Goal: Task Accomplishment & Management: Complete application form

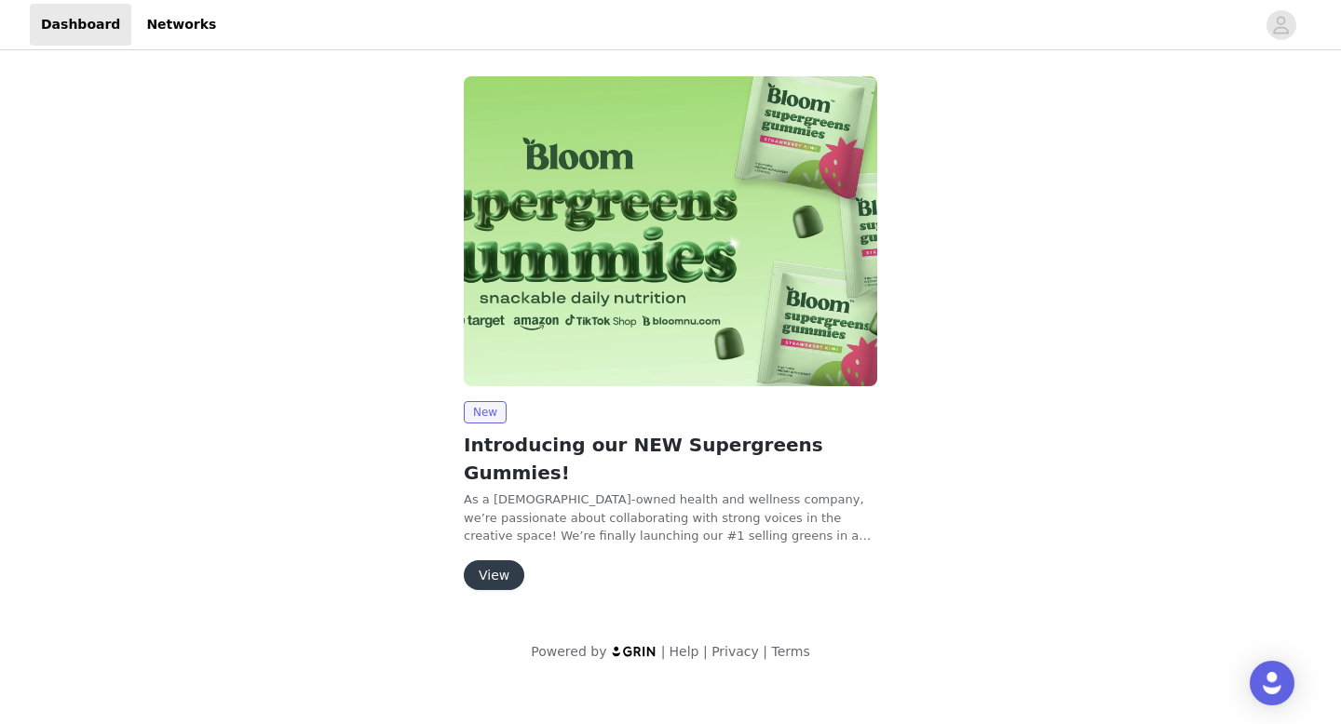
click at [509, 561] on button "View" at bounding box center [494, 576] width 61 height 30
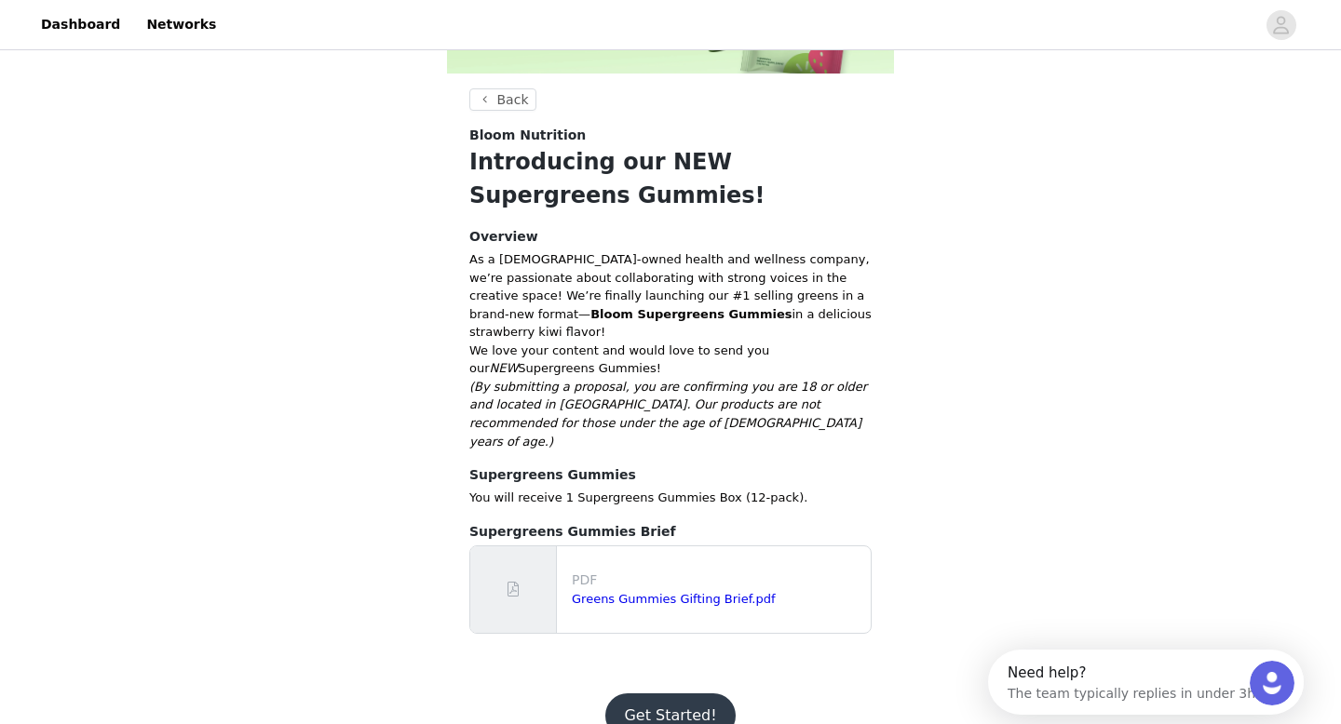
scroll to position [243, 0]
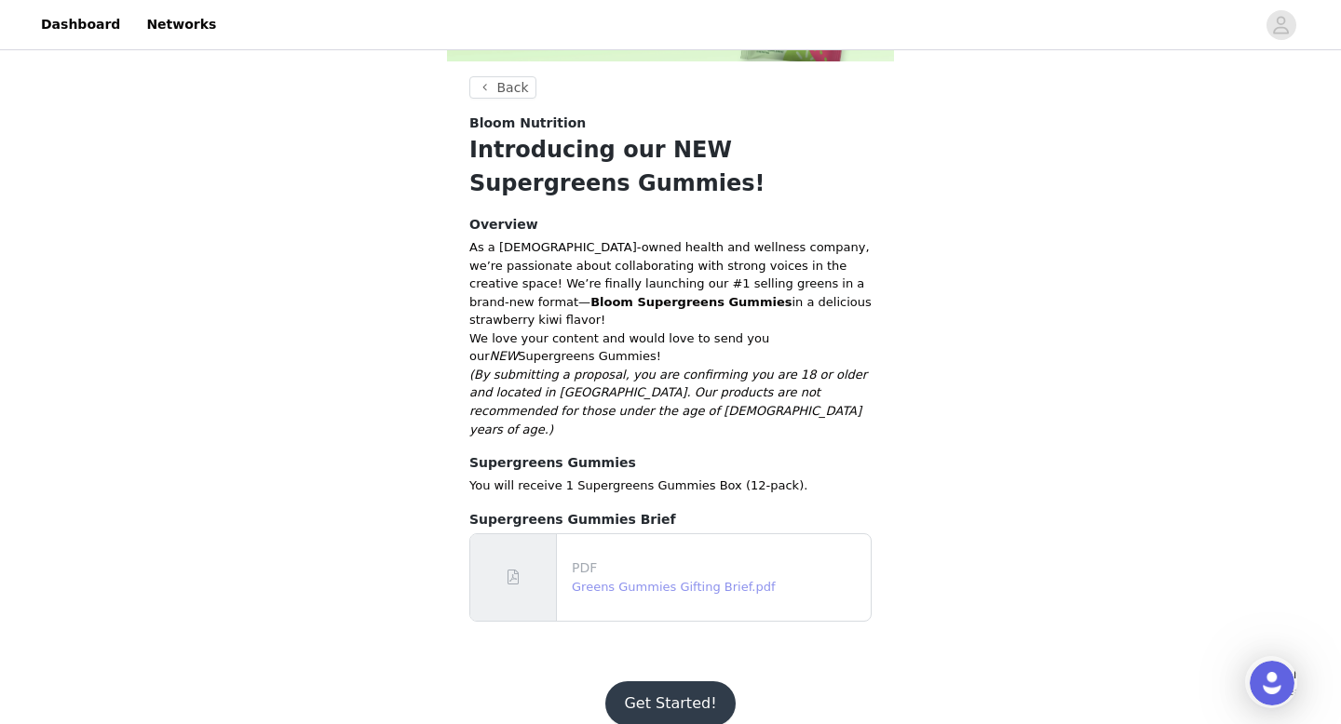
click at [597, 580] on link "Greens Gummies Gifting Brief.pdf" at bounding box center [674, 587] width 204 height 14
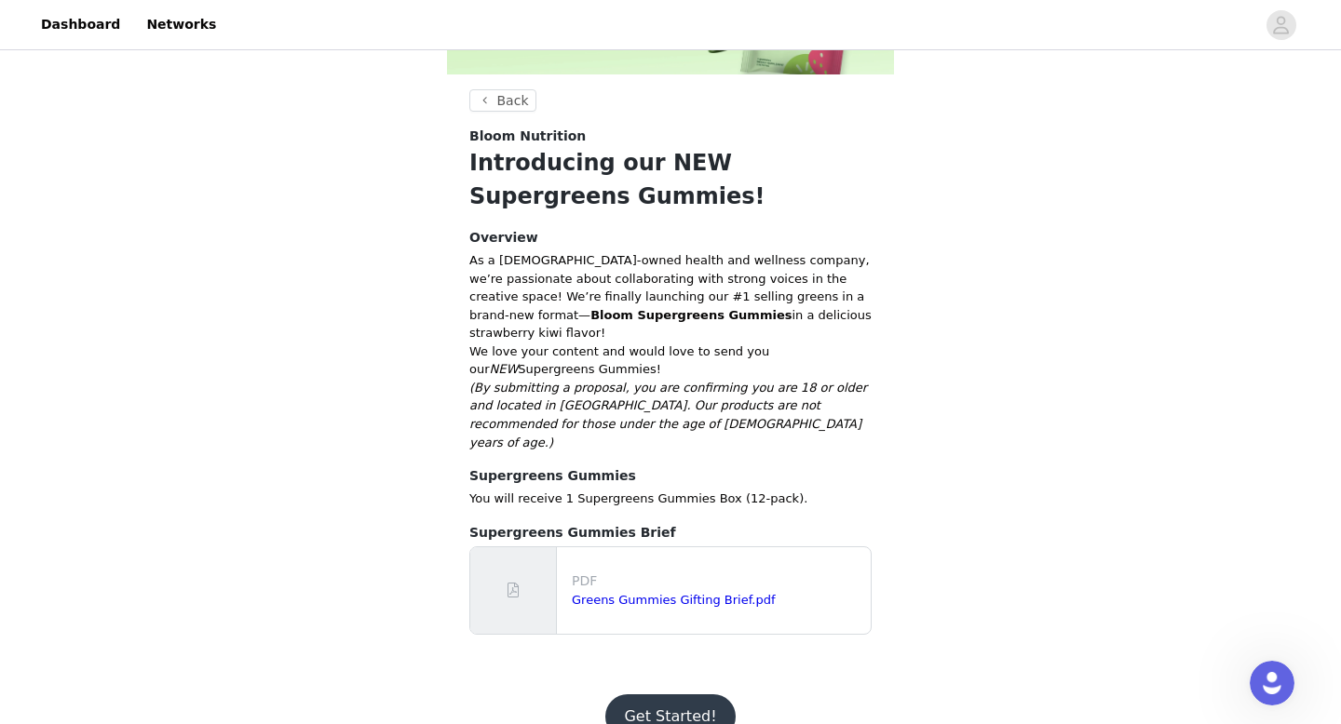
click at [715, 408] on p "(By submitting a proposal, you are confirming you are 18 or older and located i…" at bounding box center [670, 415] width 402 height 73
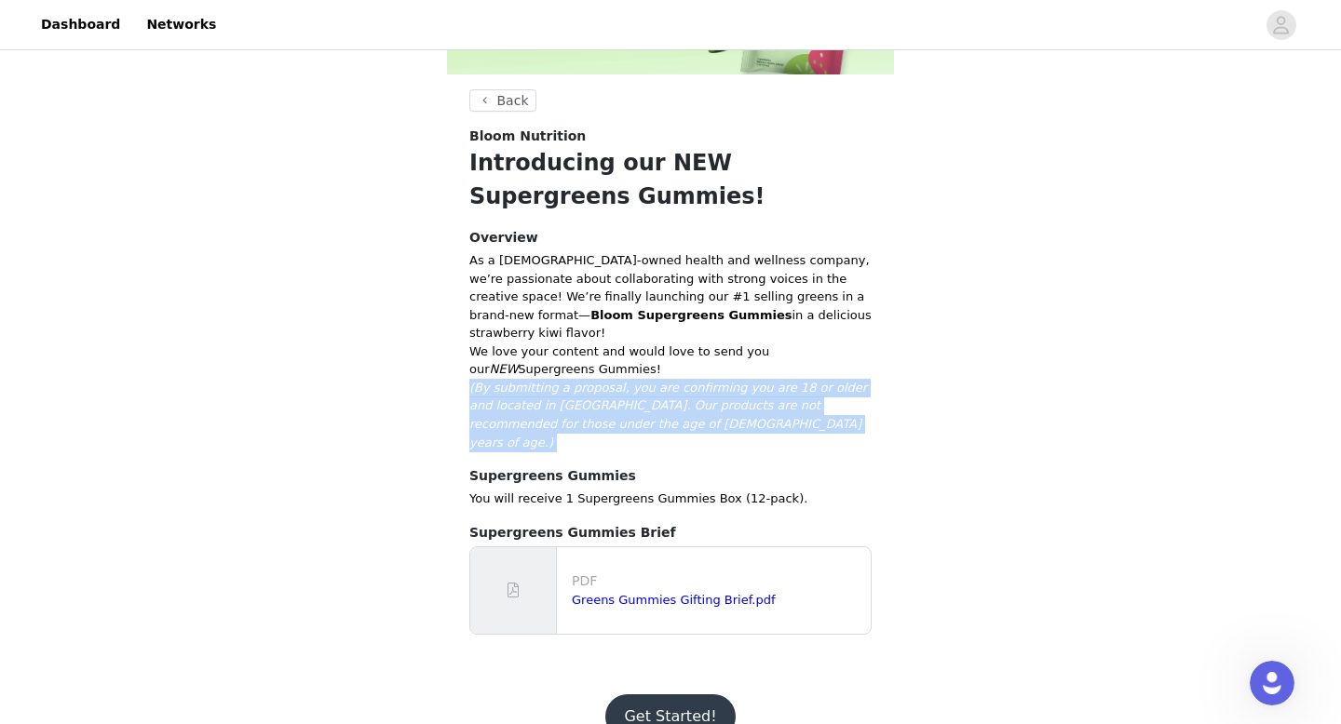
click at [715, 408] on p "(By submitting a proposal, you are confirming you are 18 or older and located i…" at bounding box center [670, 415] width 402 height 73
click at [730, 388] on em "(By submitting a proposal, you are confirming you are 18 or older and located i…" at bounding box center [668, 415] width 398 height 69
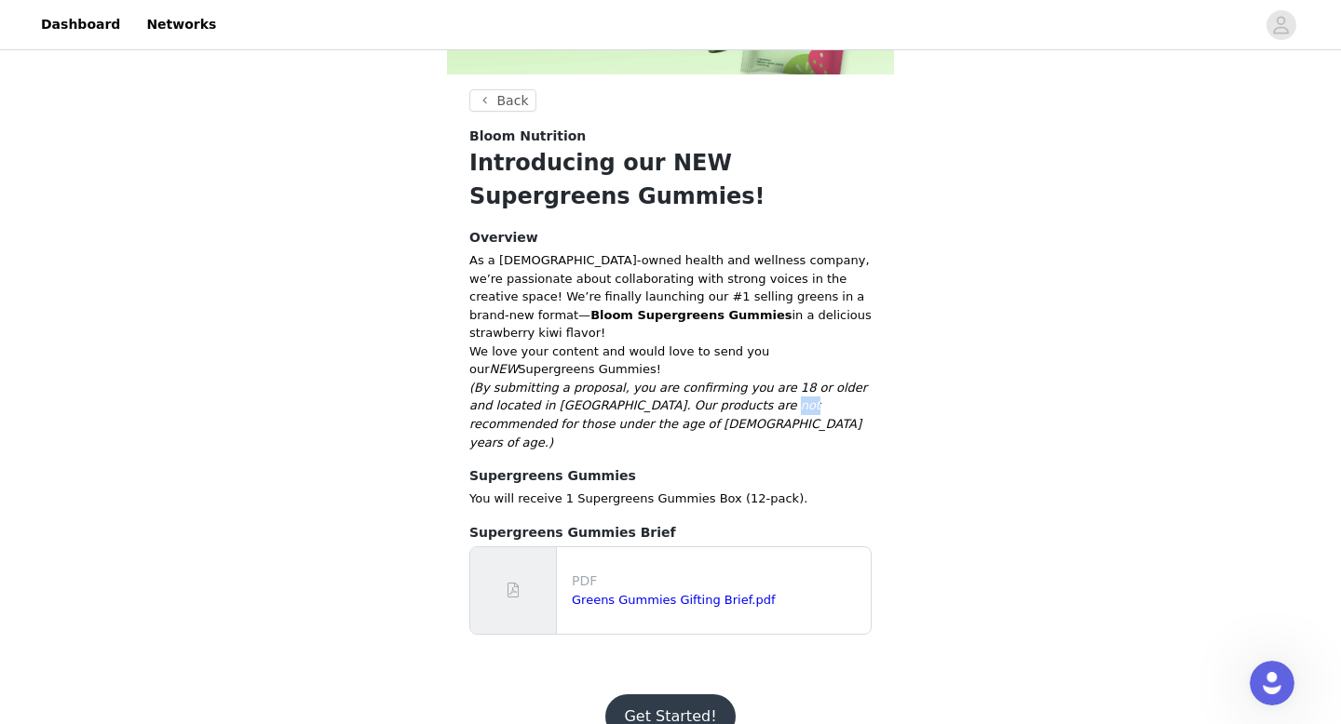
click at [730, 388] on em "(By submitting a proposal, you are confirming you are 18 or older and located i…" at bounding box center [668, 415] width 398 height 69
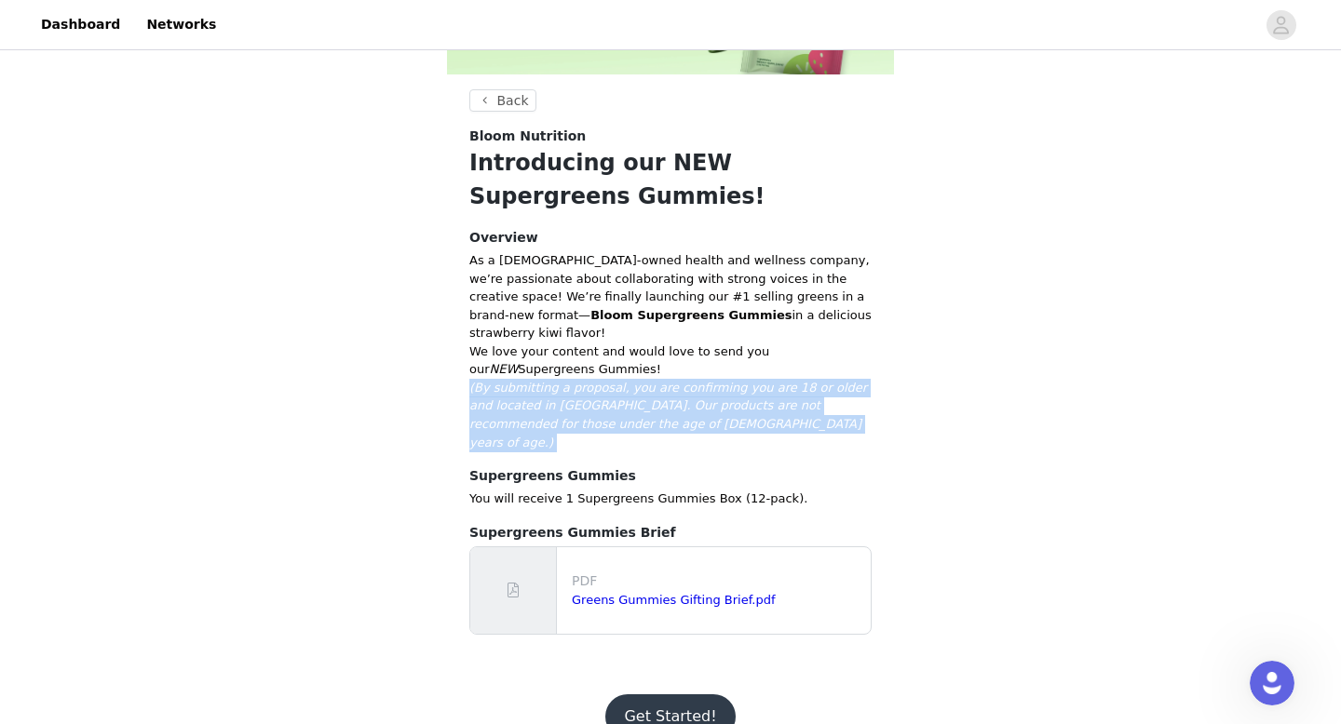
click at [730, 388] on em "(By submitting a proposal, you are confirming you are 18 or older and located i…" at bounding box center [668, 415] width 398 height 69
click at [744, 394] on p "(By submitting a proposal, you are confirming you are 18 or older and located i…" at bounding box center [670, 415] width 402 height 73
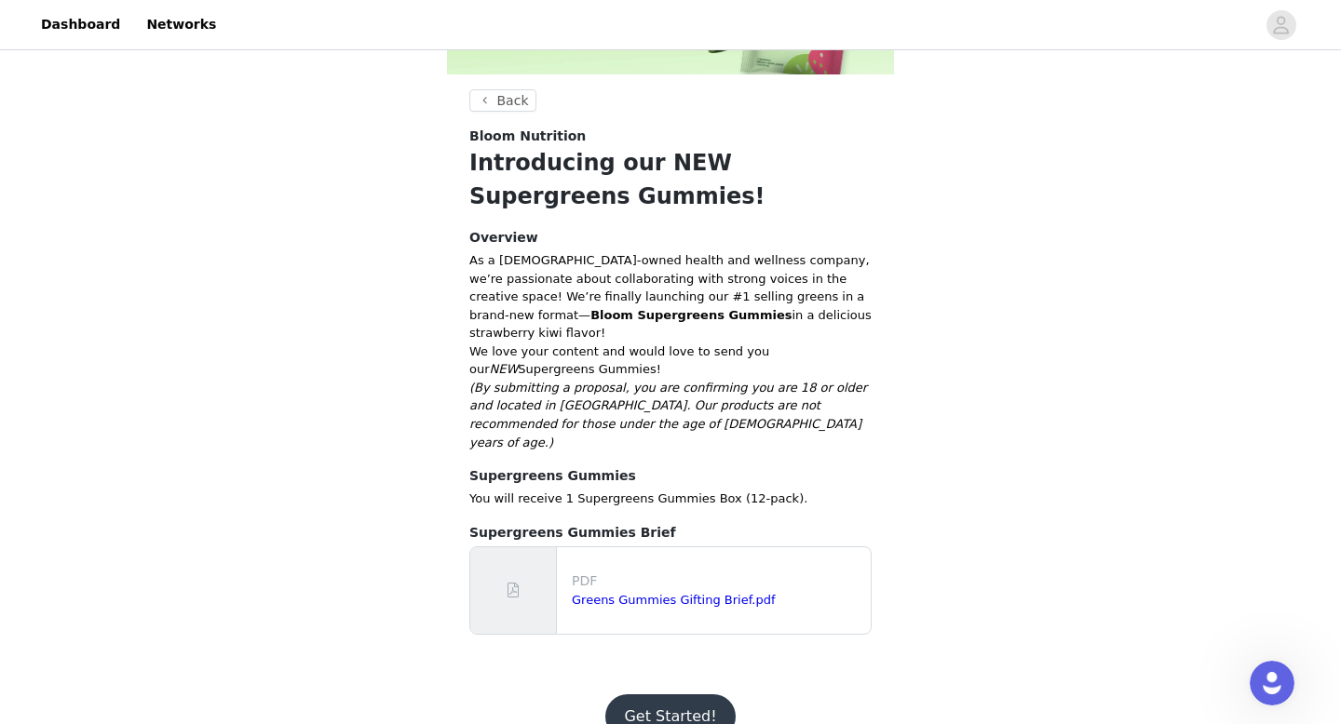
click at [693, 695] on button "Get Started!" at bounding box center [669, 717] width 129 height 45
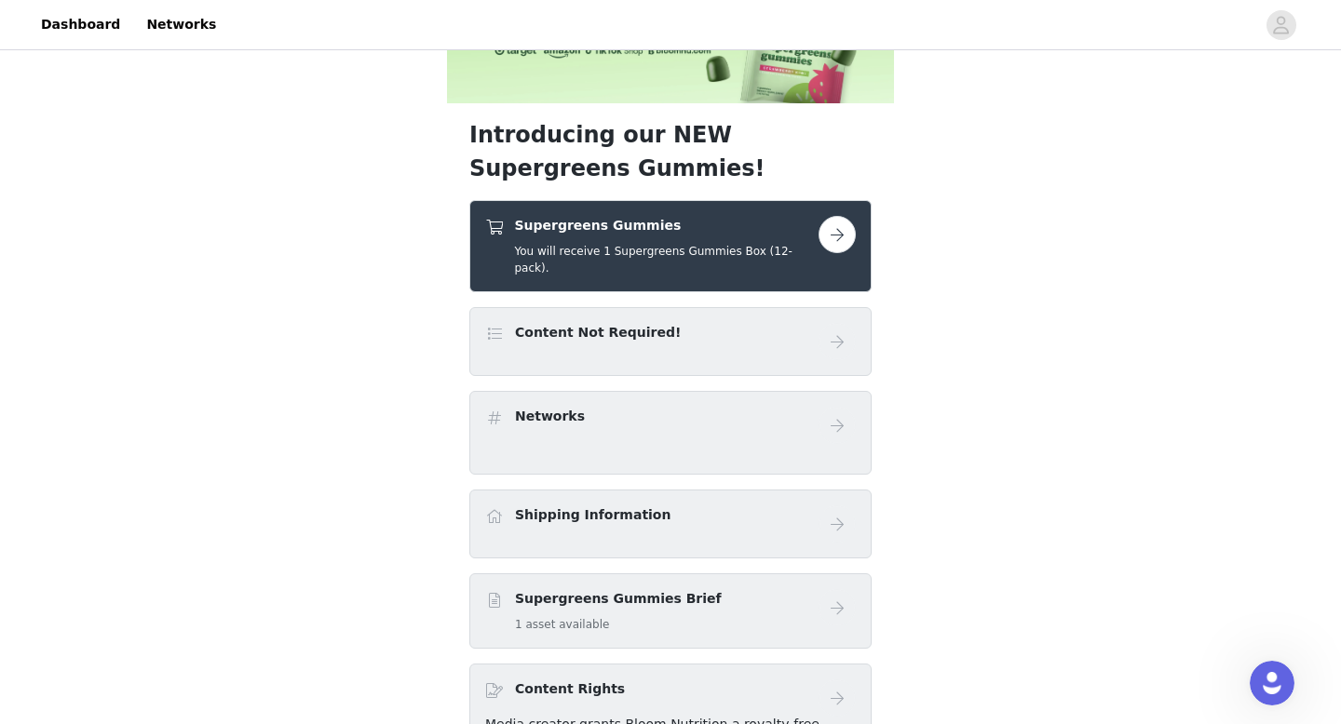
scroll to position [205, 0]
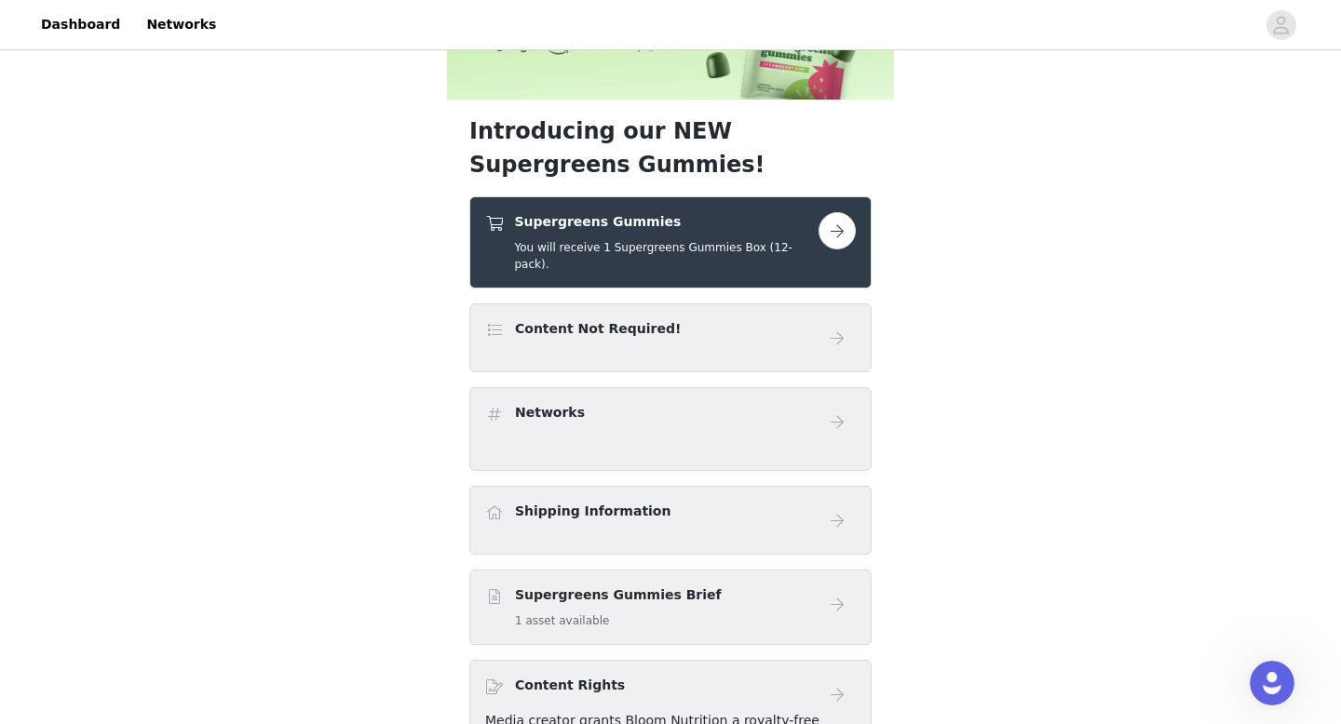
click at [787, 333] on div "Content Not Required!" at bounding box center [670, 337] width 371 height 37
click at [843, 226] on button "button" at bounding box center [837, 230] width 37 height 37
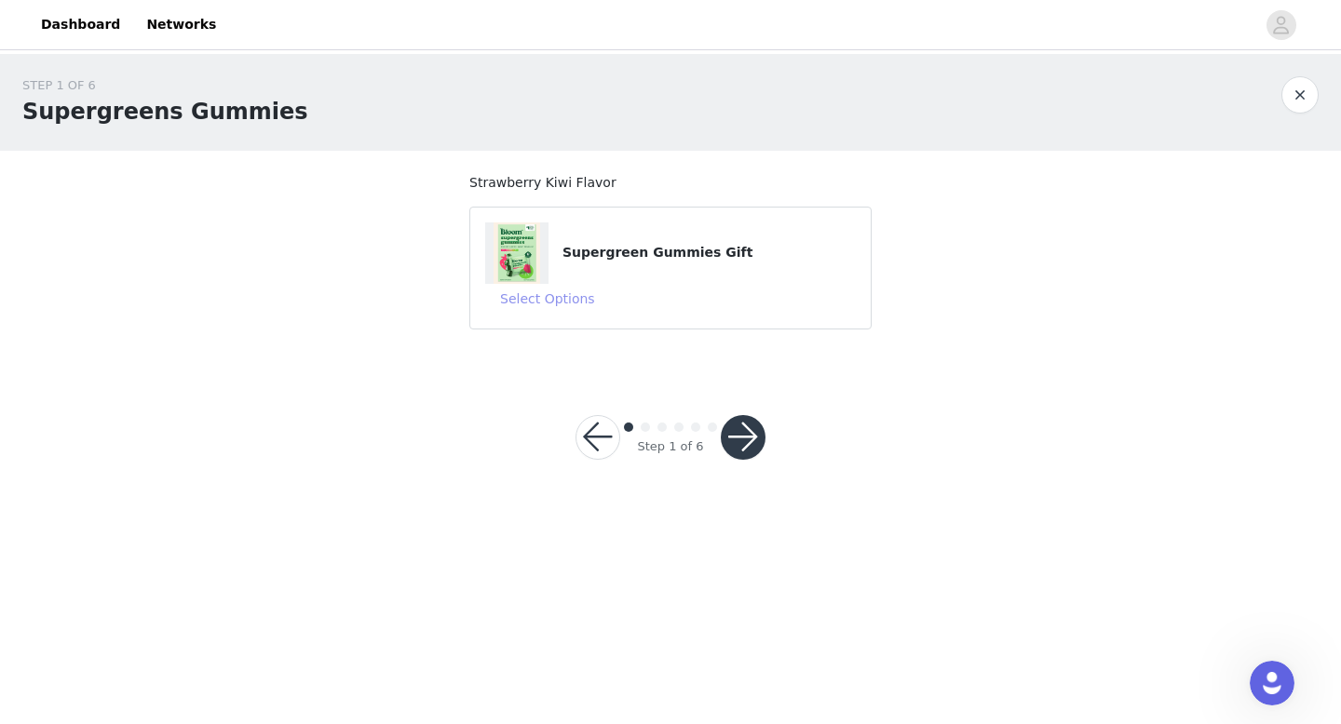
click at [575, 305] on button "Select Options" at bounding box center [547, 299] width 125 height 30
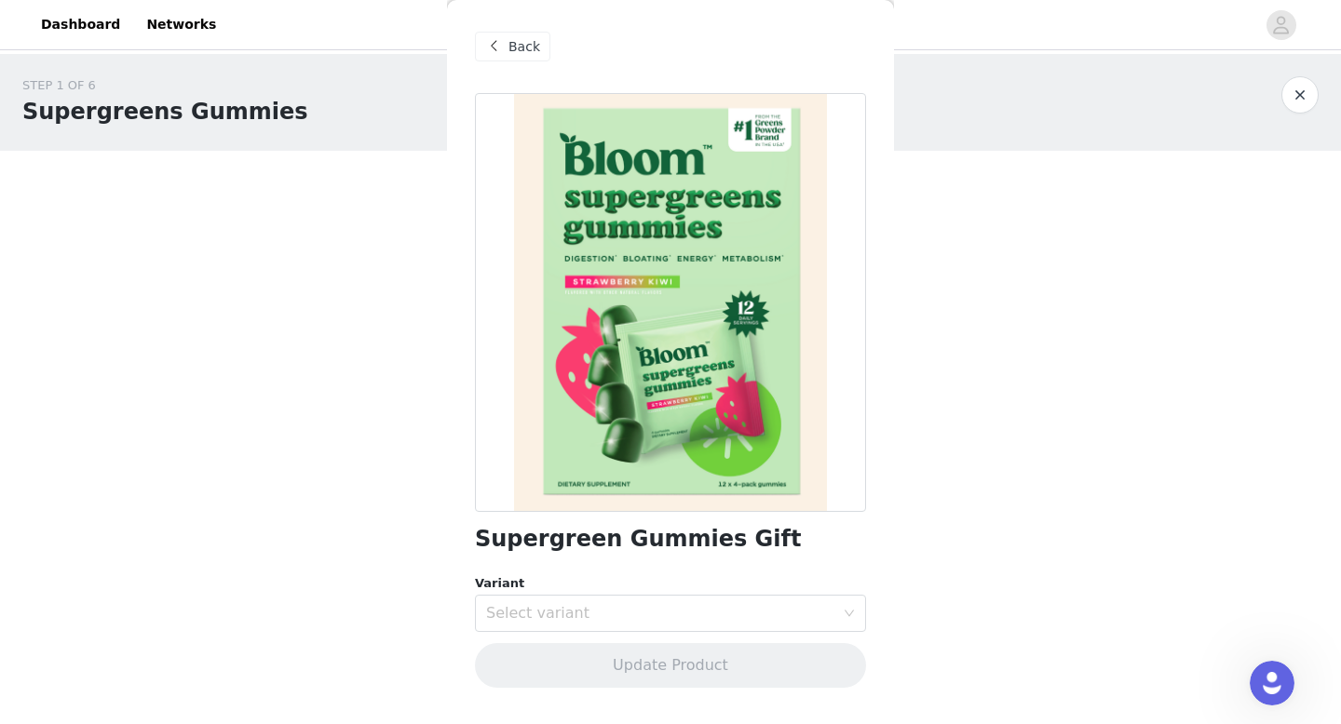
click at [604, 351] on div at bounding box center [670, 302] width 391 height 419
click at [609, 607] on div "Select variant" at bounding box center [660, 613] width 348 height 19
click at [617, 659] on li "Strawberry Kiwi" at bounding box center [670, 655] width 391 height 30
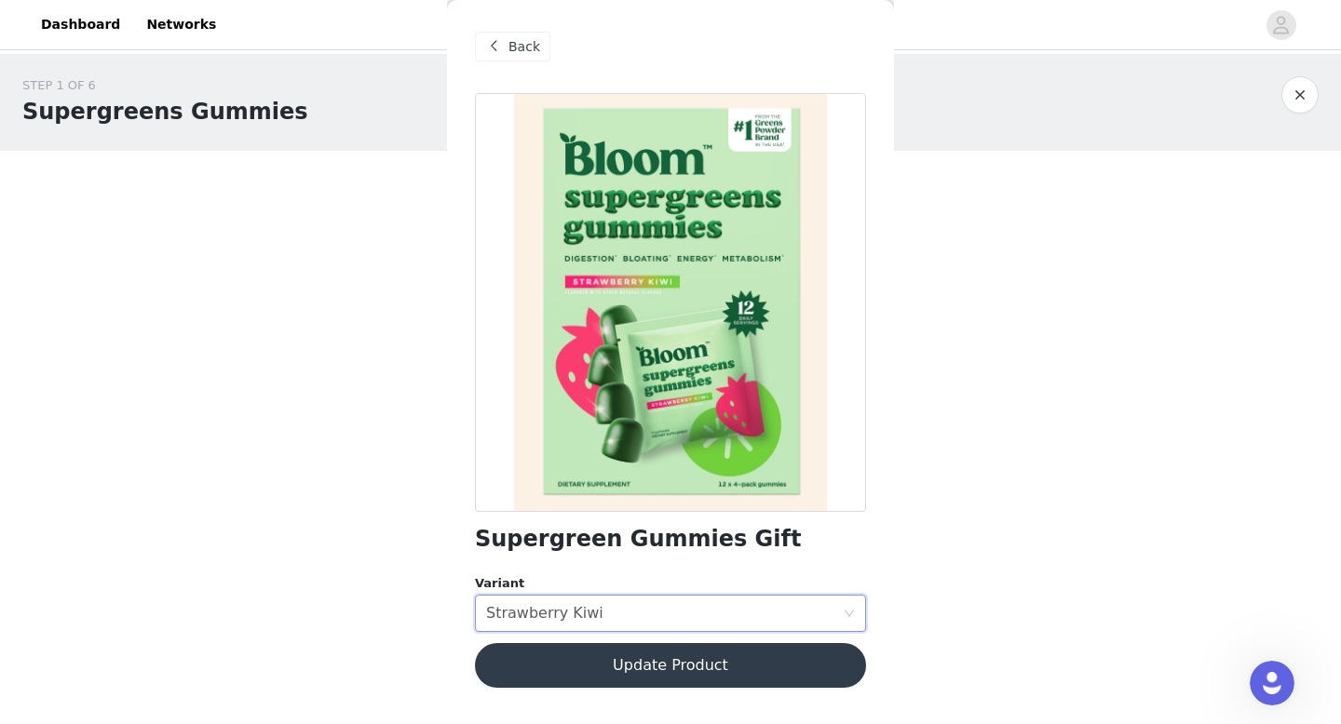
click at [643, 661] on button "Update Product" at bounding box center [670, 665] width 391 height 45
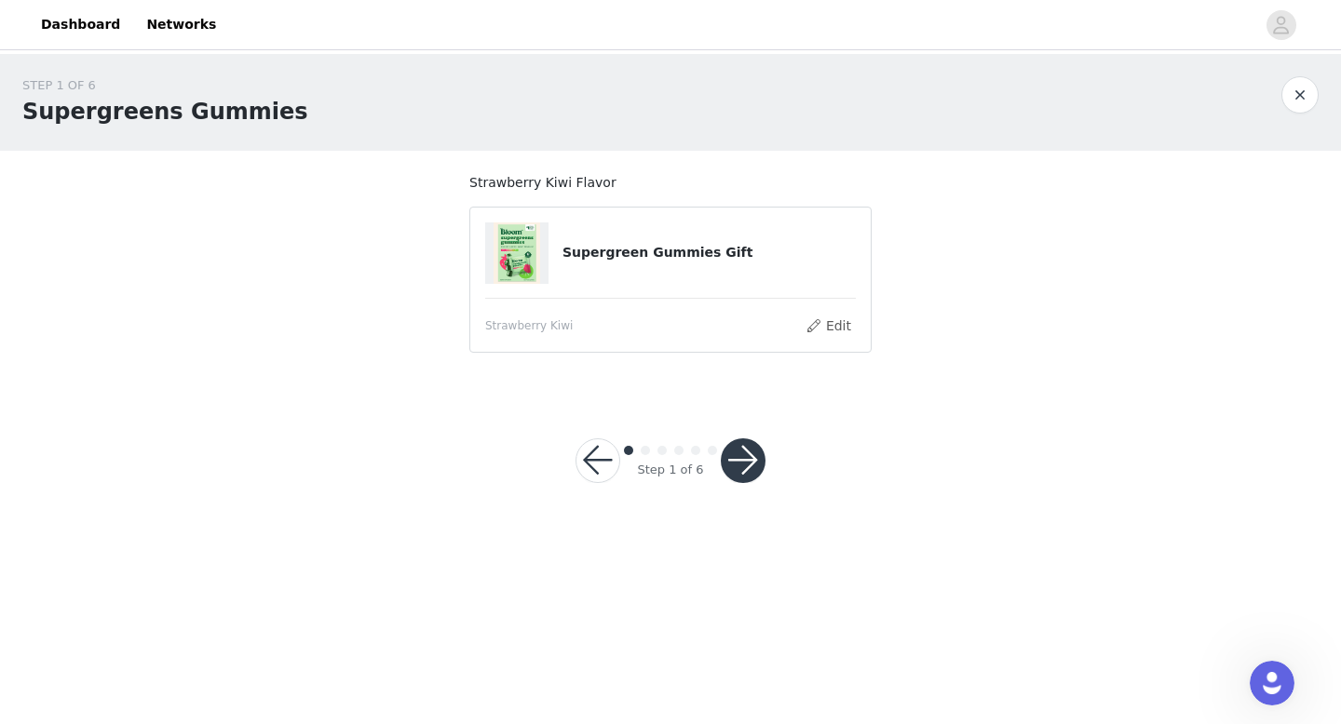
click at [747, 463] on button "button" at bounding box center [743, 461] width 45 height 45
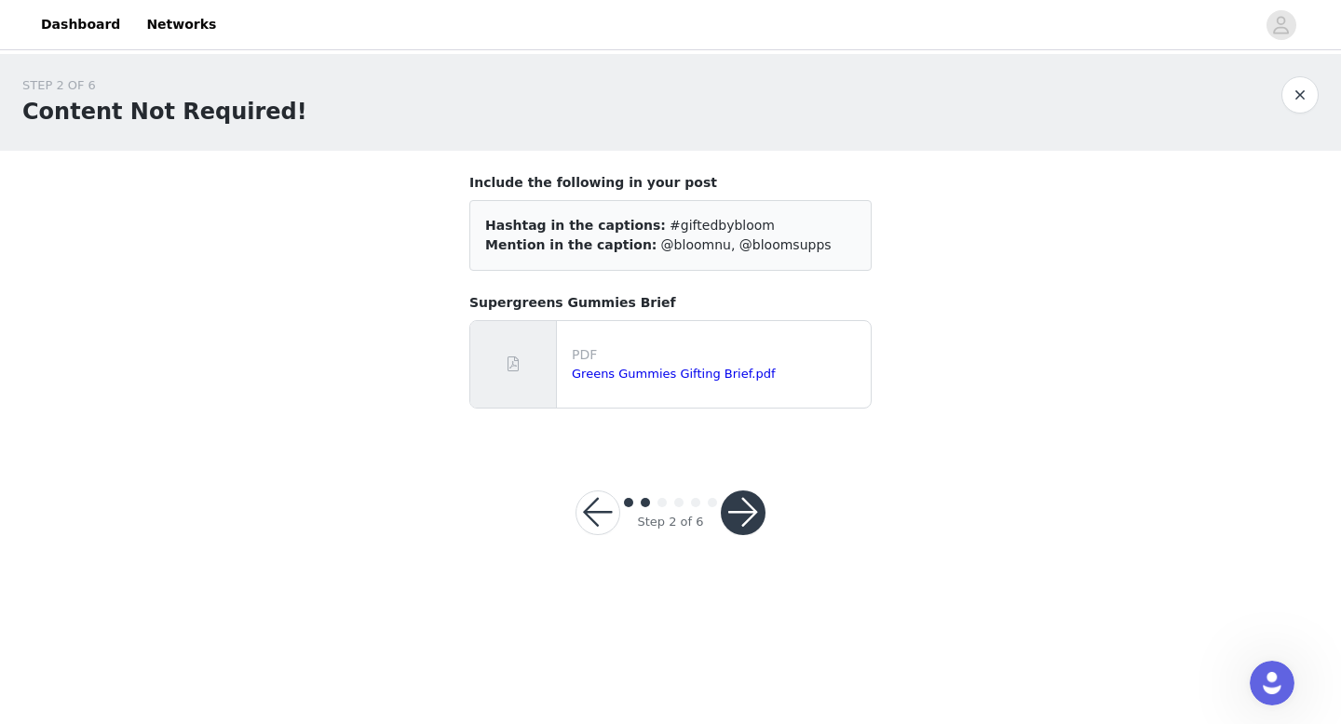
click at [644, 185] on h4 "Include the following in your post" at bounding box center [670, 183] width 402 height 20
click at [670, 374] on link "Greens Gummies Gifting Brief.pdf" at bounding box center [674, 374] width 204 height 14
click at [751, 527] on button "button" at bounding box center [743, 513] width 45 height 45
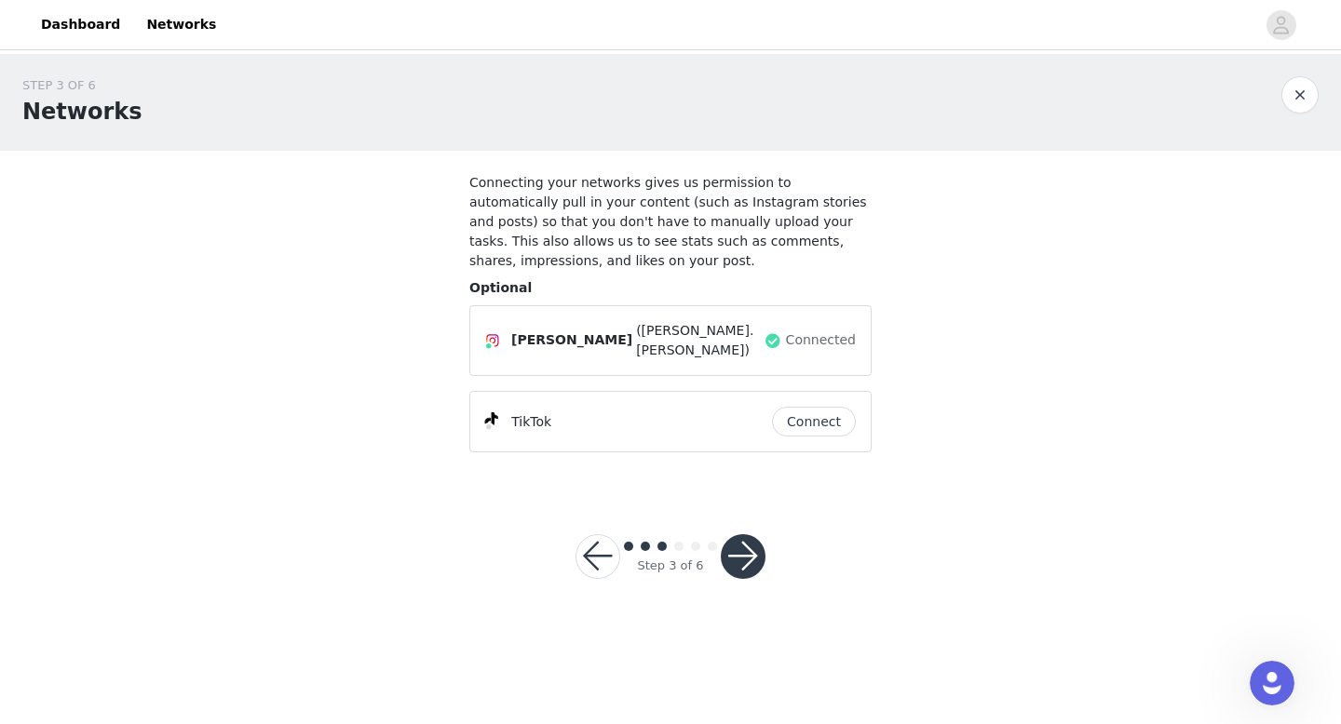
click at [825, 407] on button "Connect" at bounding box center [814, 422] width 84 height 30
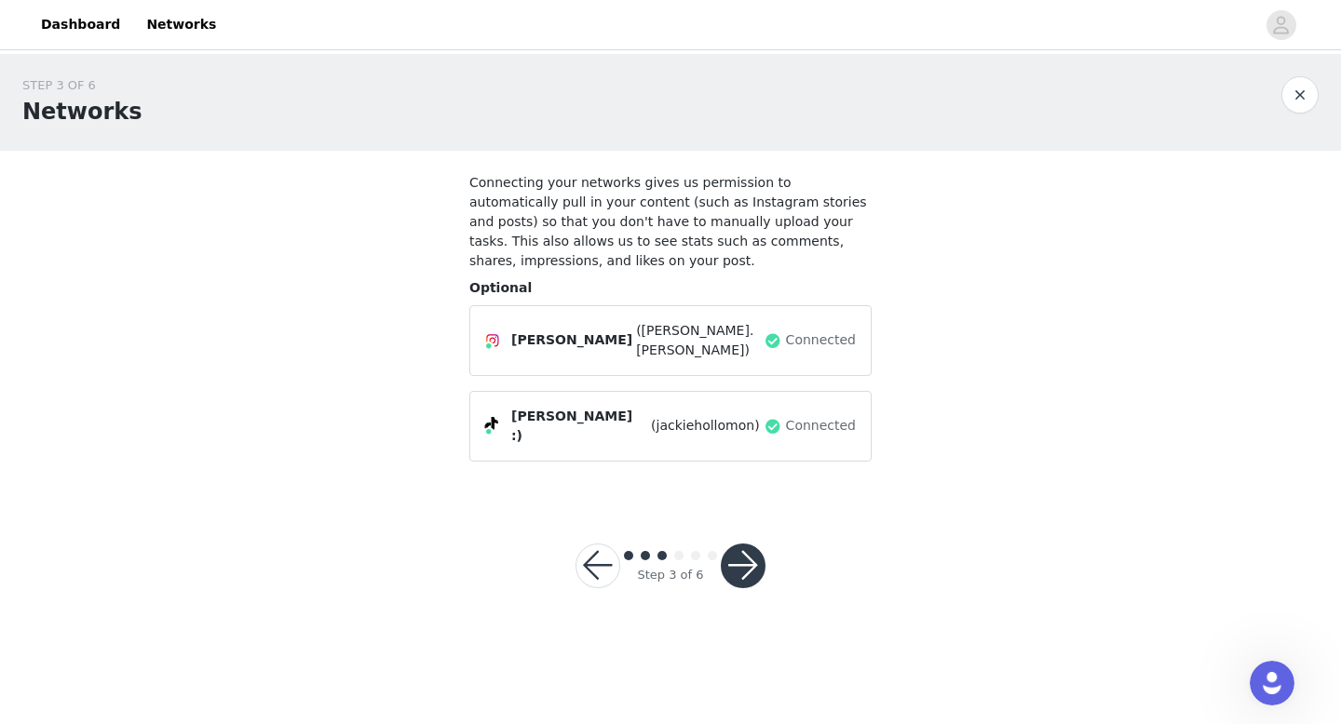
click at [741, 544] on button "button" at bounding box center [743, 566] width 45 height 45
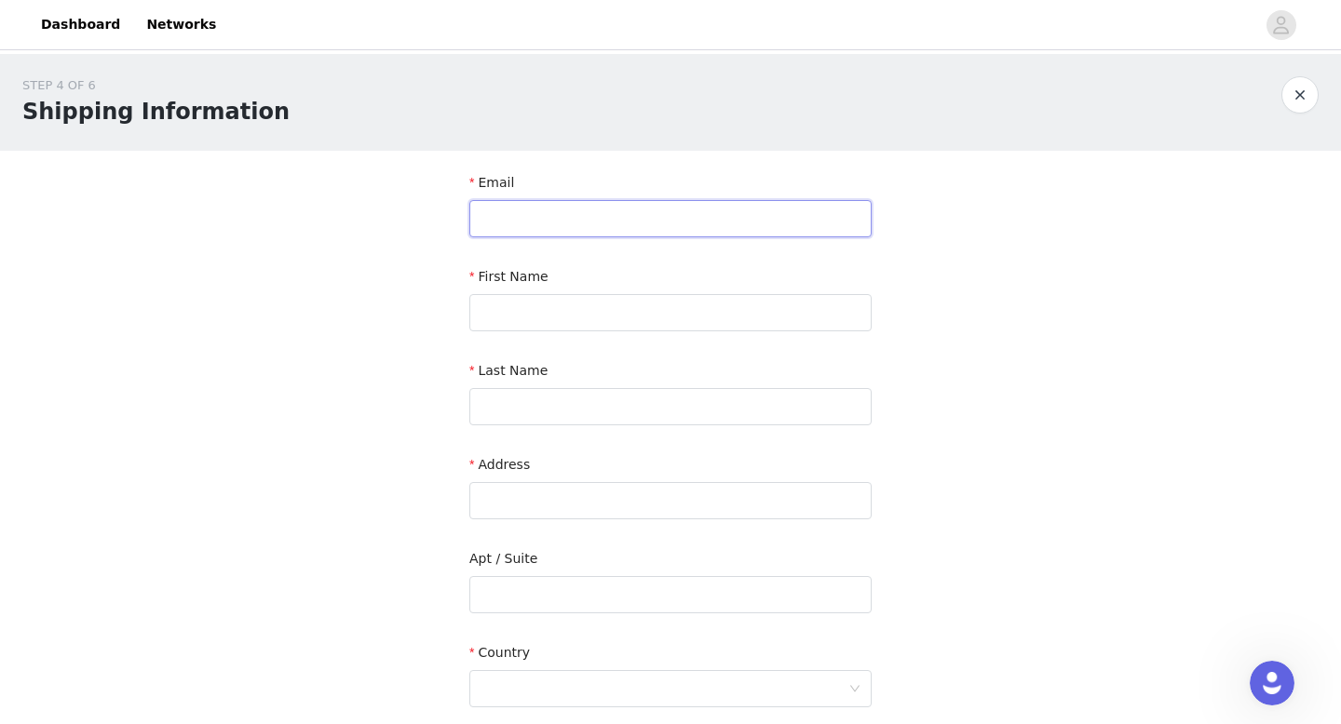
click at [587, 229] on input "text" at bounding box center [670, 218] width 402 height 37
type input "jackiehollomon025@gmail.com"
type input "Jackie"
type input "Hollomon"
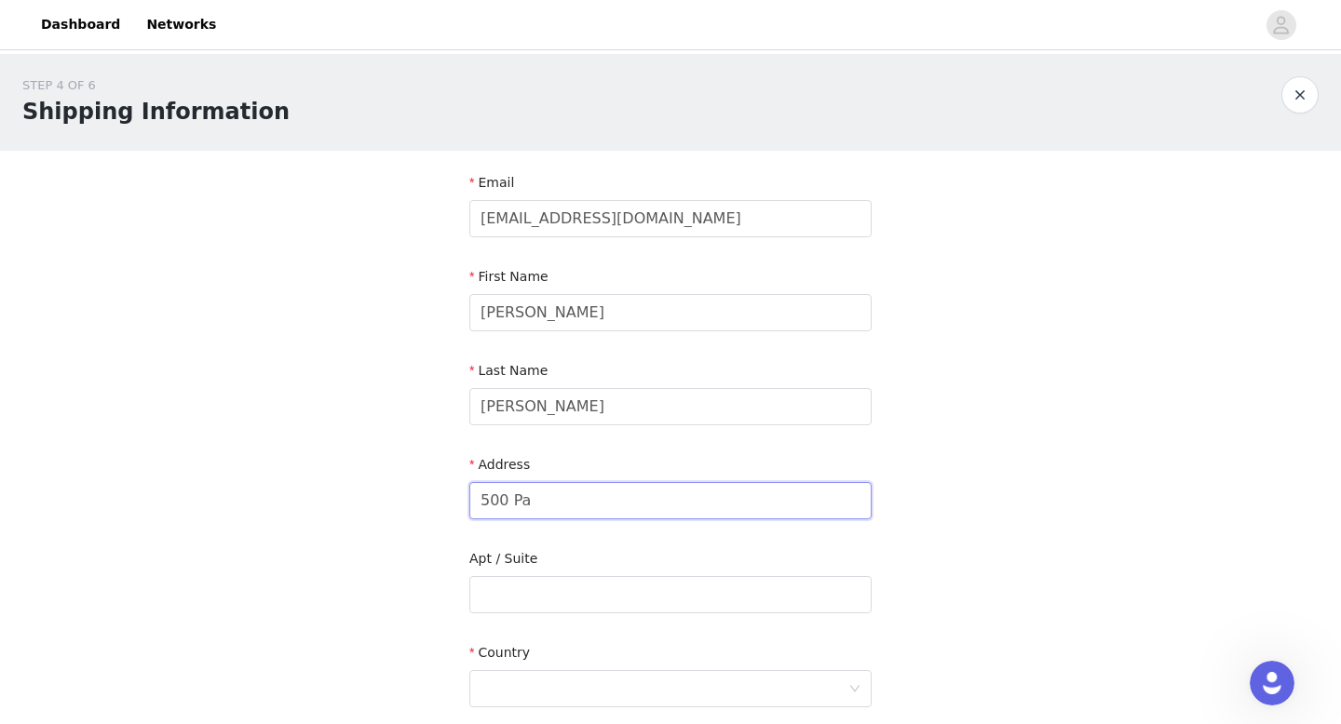
type input "500 Pasquerilla East Hall"
type input "Room 628"
type input "Notre Dame"
type input "46556-5621"
type input "2069471314"
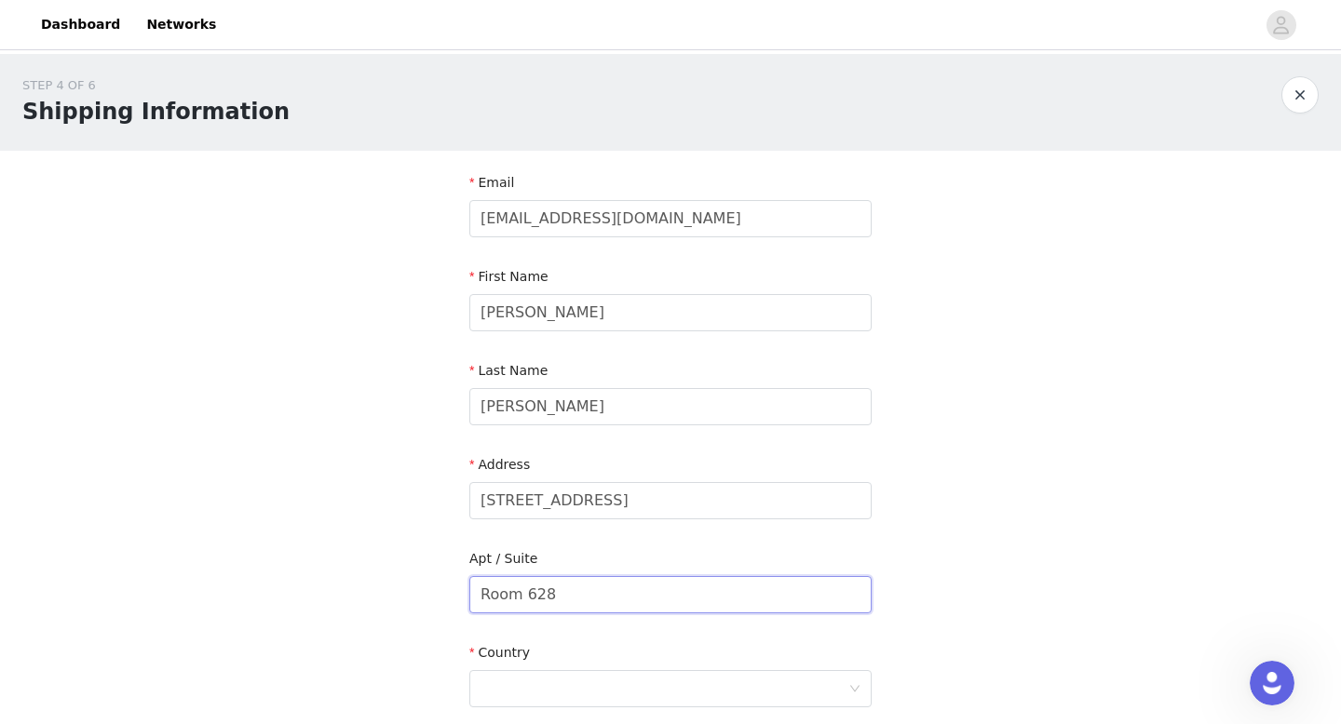
click at [543, 593] on input "Room 628" at bounding box center [670, 594] width 402 height 37
type input "Room 635A"
click at [824, 456] on div "Address" at bounding box center [670, 468] width 402 height 27
click at [590, 510] on input "500 Pasquerilla East Hall" at bounding box center [670, 500] width 402 height 37
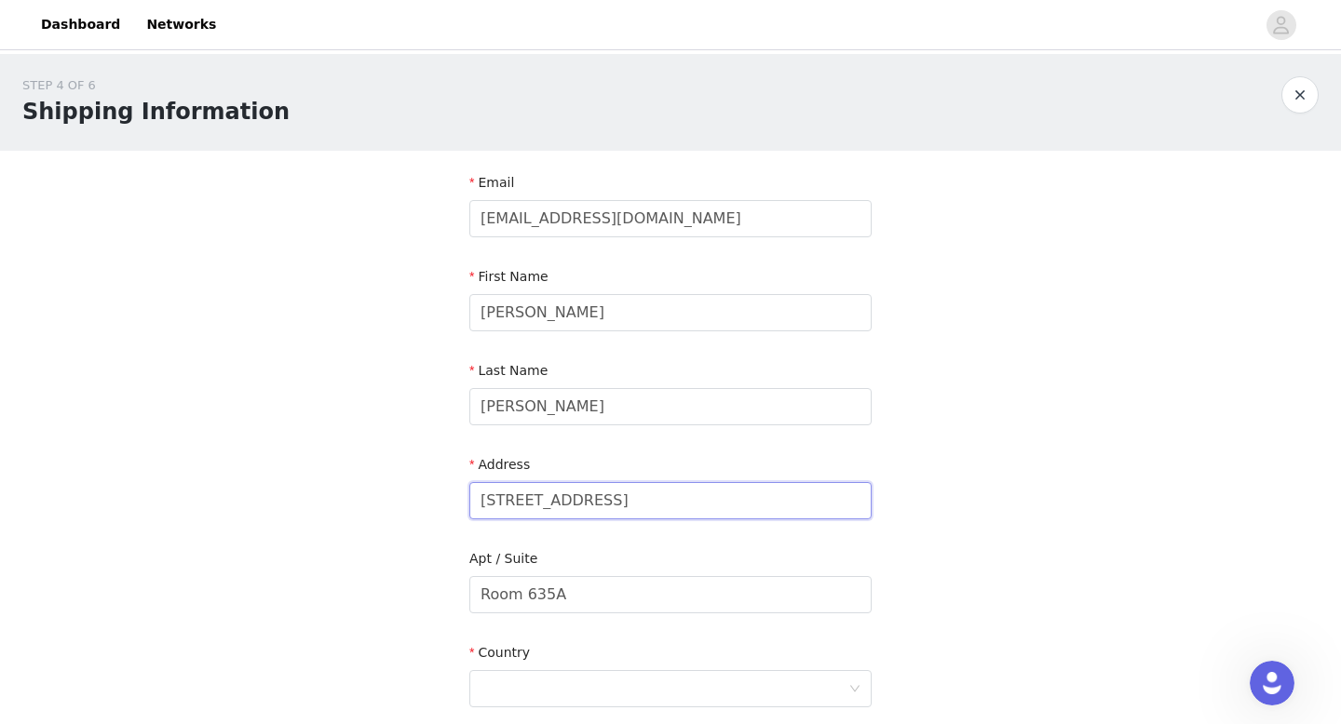
click at [590, 510] on input "500 Pasquerilla East Hall" at bounding box center [670, 500] width 402 height 37
paste input "ASQUERILLA EAST HALL RM 635A"
click at [596, 501] on input "500 PASQUERILLA EAST HALL RM 635A" at bounding box center [670, 500] width 402 height 37
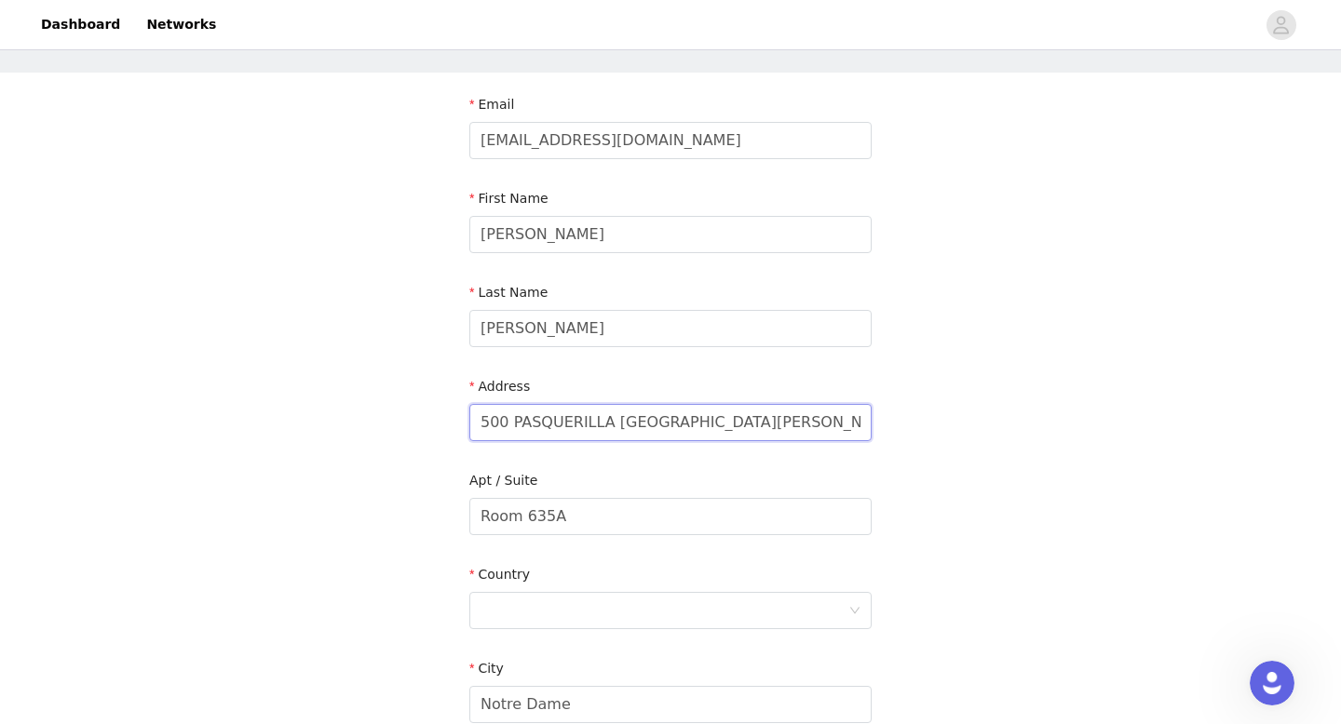
scroll to position [88, 0]
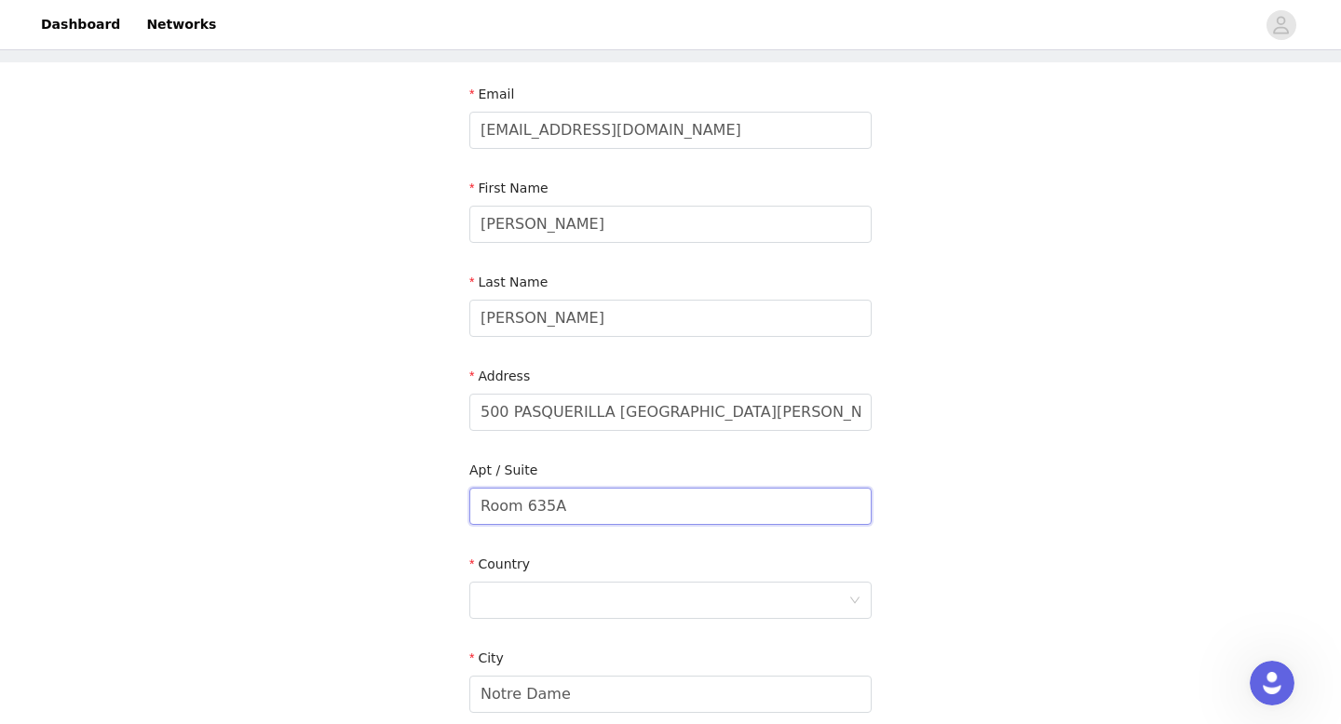
click at [573, 507] on input "Room 635A" at bounding box center [670, 506] width 402 height 37
drag, startPoint x: 778, startPoint y: 424, endPoint x: 692, endPoint y: 415, distance: 87.0
click at [692, 415] on input "500 PASQUERILLA EAST HALL RM 635A" at bounding box center [670, 412] width 402 height 37
type input "500 PASQUERILLA EAST HALL"
click at [467, 545] on section "Email jackiehollomon025@gmail.com First Name Jackie Last Name Hollomon Address …" at bounding box center [670, 507] width 447 height 891
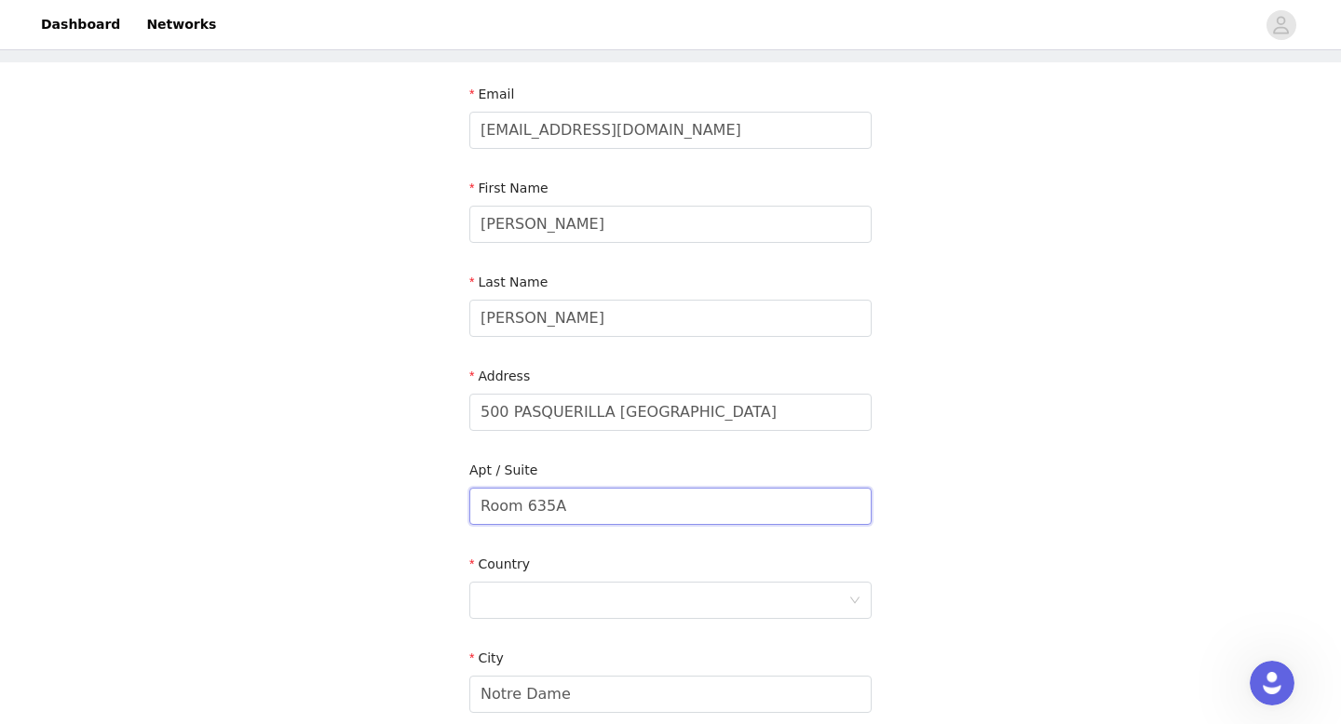
click at [596, 492] on input "Room 635A" at bounding box center [670, 506] width 402 height 37
click at [578, 513] on input "Room 635A" at bounding box center [670, 506] width 402 height 37
click at [417, 480] on div "STEP 4 OF 6 Shipping Information Email jackiehollomon025@gmail.com First Name J…" at bounding box center [670, 460] width 1341 height 988
click at [608, 497] on input "Room 635B" at bounding box center [670, 506] width 402 height 37
type input "Room 635A"
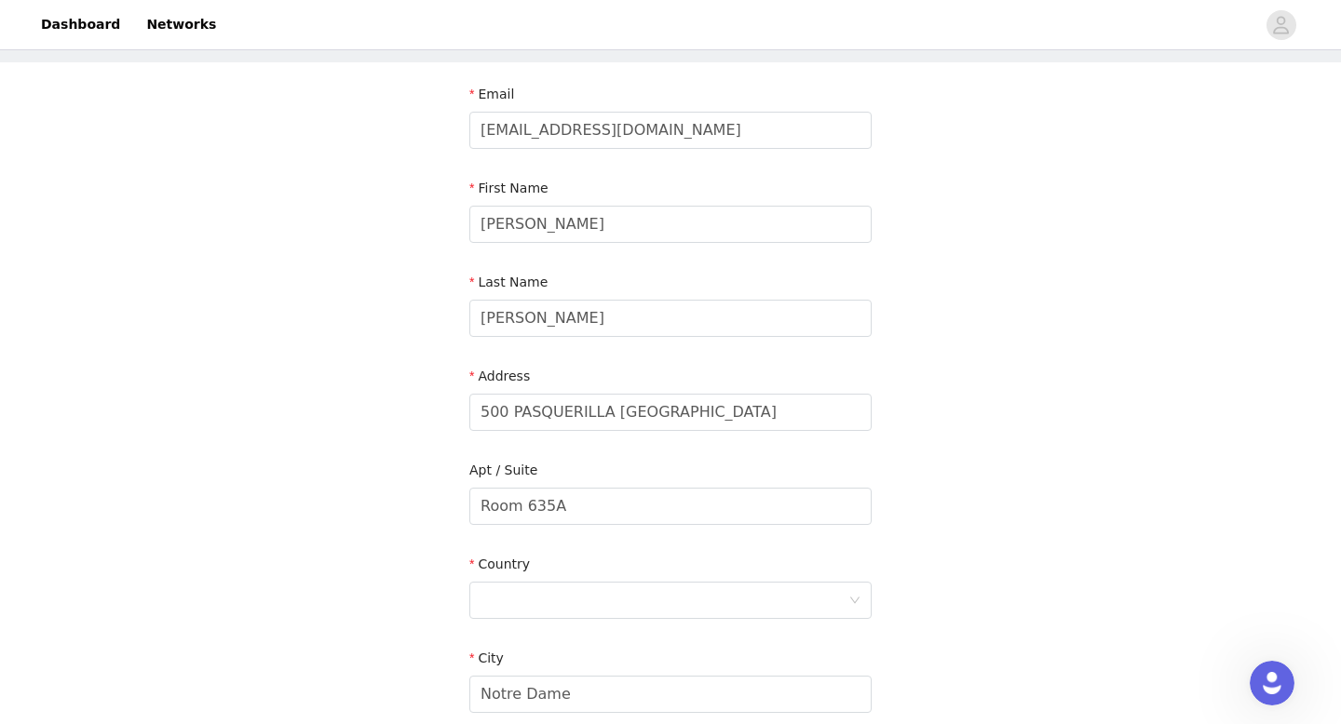
click at [341, 482] on div "STEP 4 OF 6 Shipping Information Email jackiehollomon025@gmail.com First Name J…" at bounding box center [670, 460] width 1341 height 988
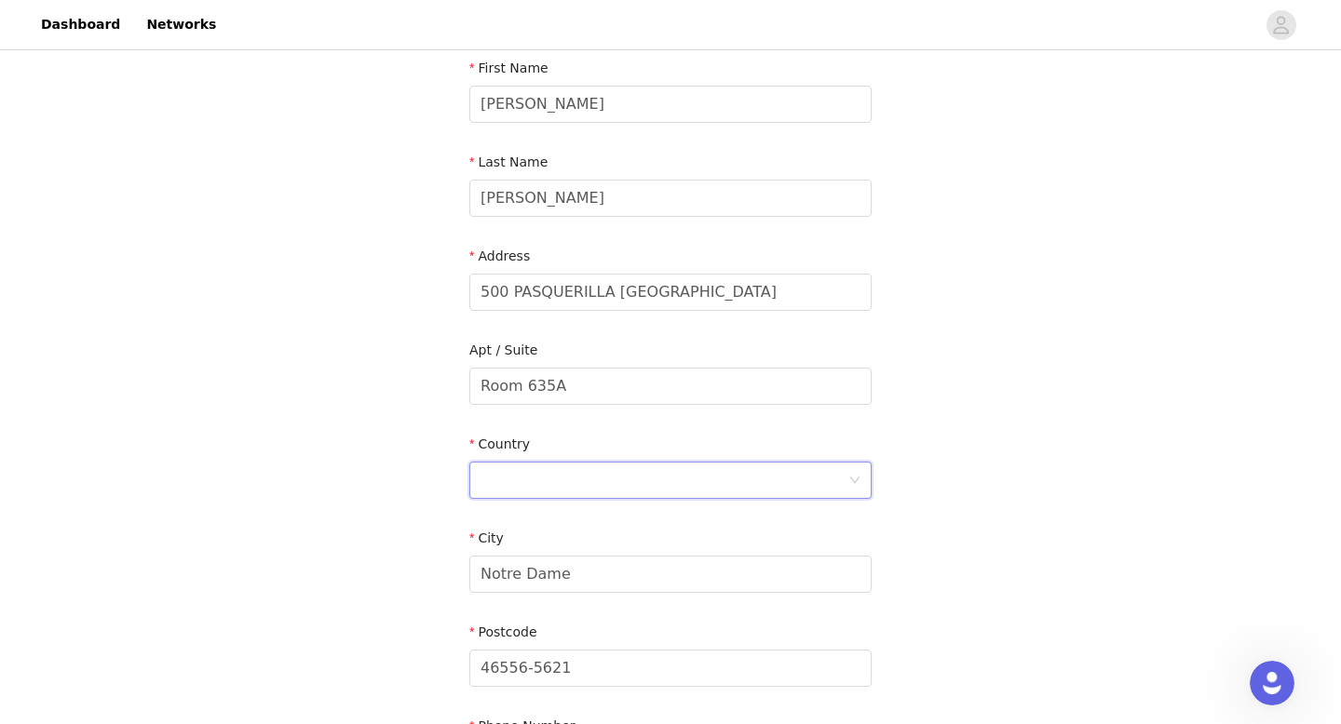
click at [526, 484] on div at bounding box center [664, 480] width 368 height 35
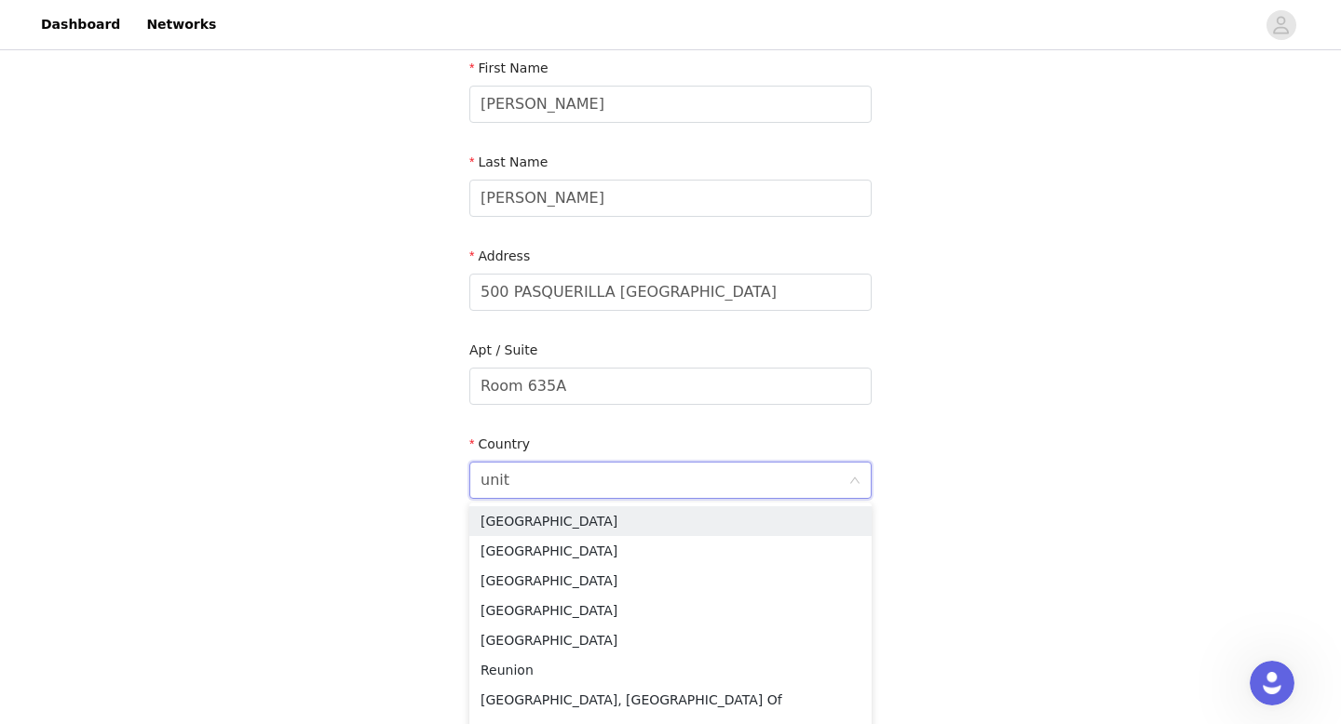
type input "unite"
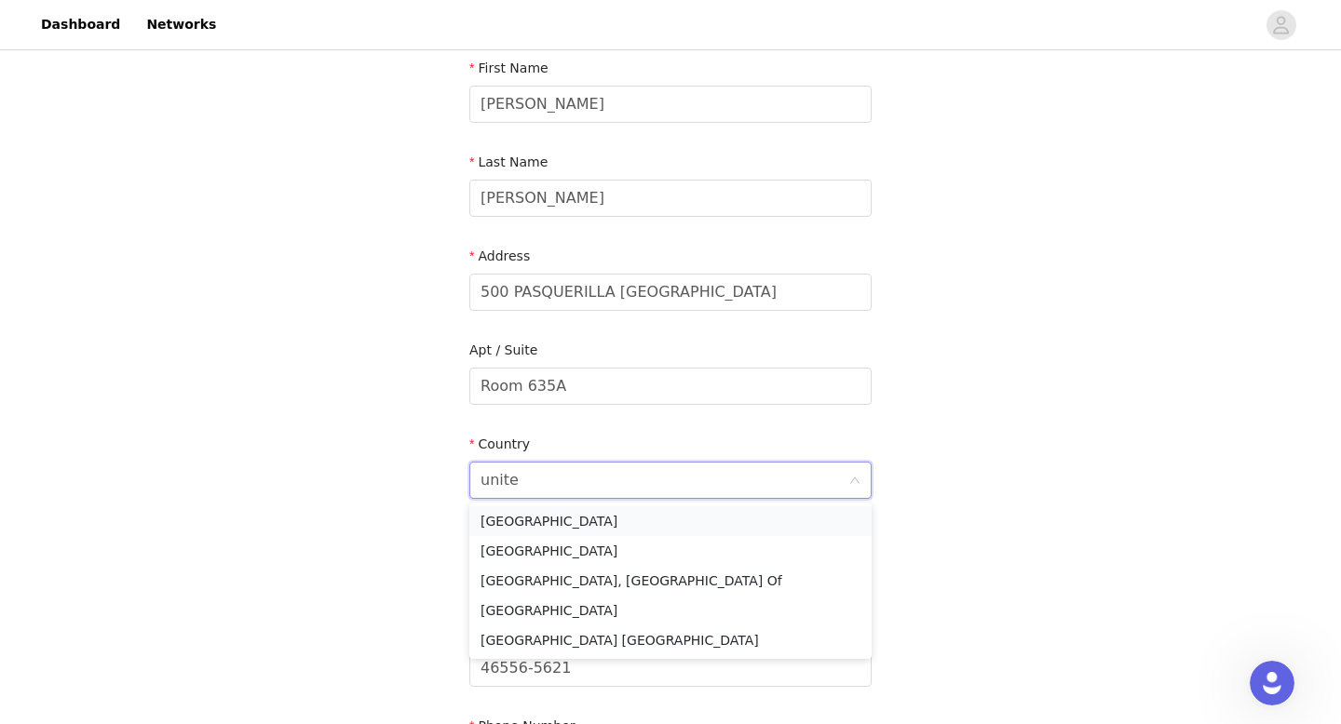
click at [546, 513] on li "[GEOGRAPHIC_DATA]" at bounding box center [670, 522] width 402 height 30
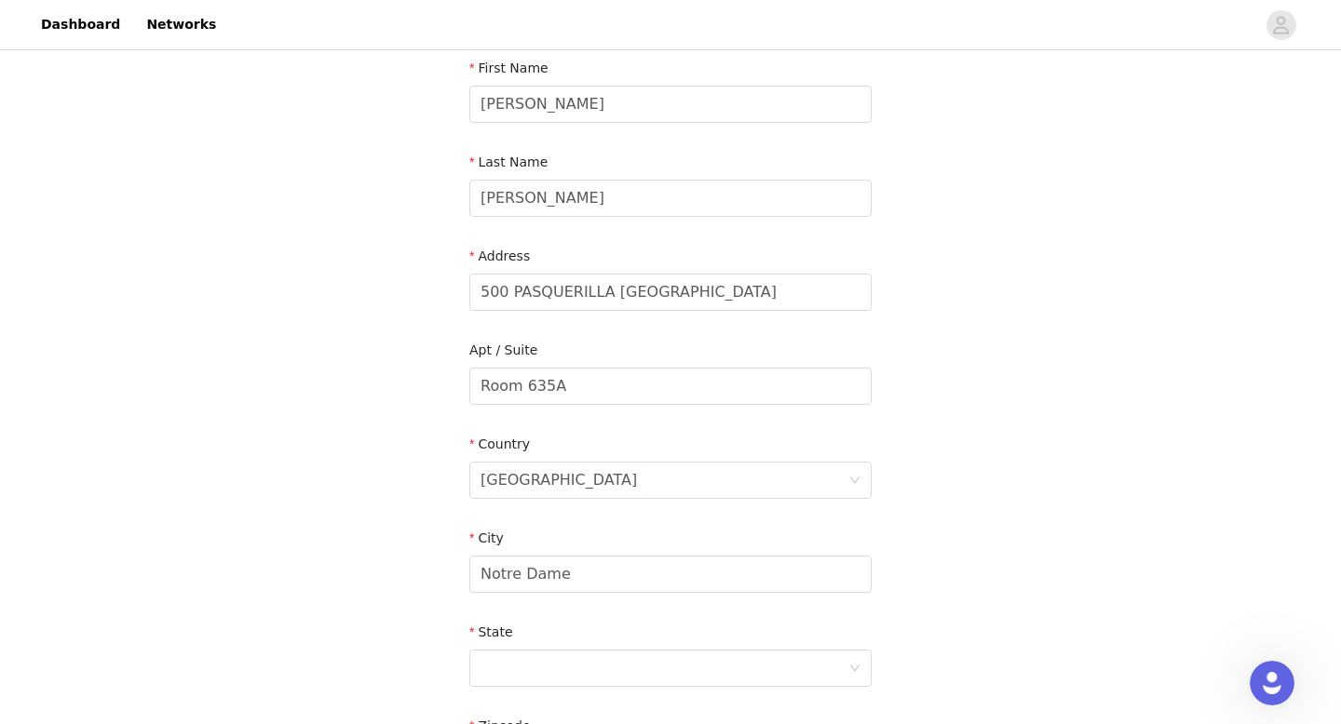
click at [442, 498] on div "STEP 4 OF 6 Shipping Information Email jackiehollomon025@gmail.com First Name J…" at bounding box center [670, 386] width 1341 height 1082
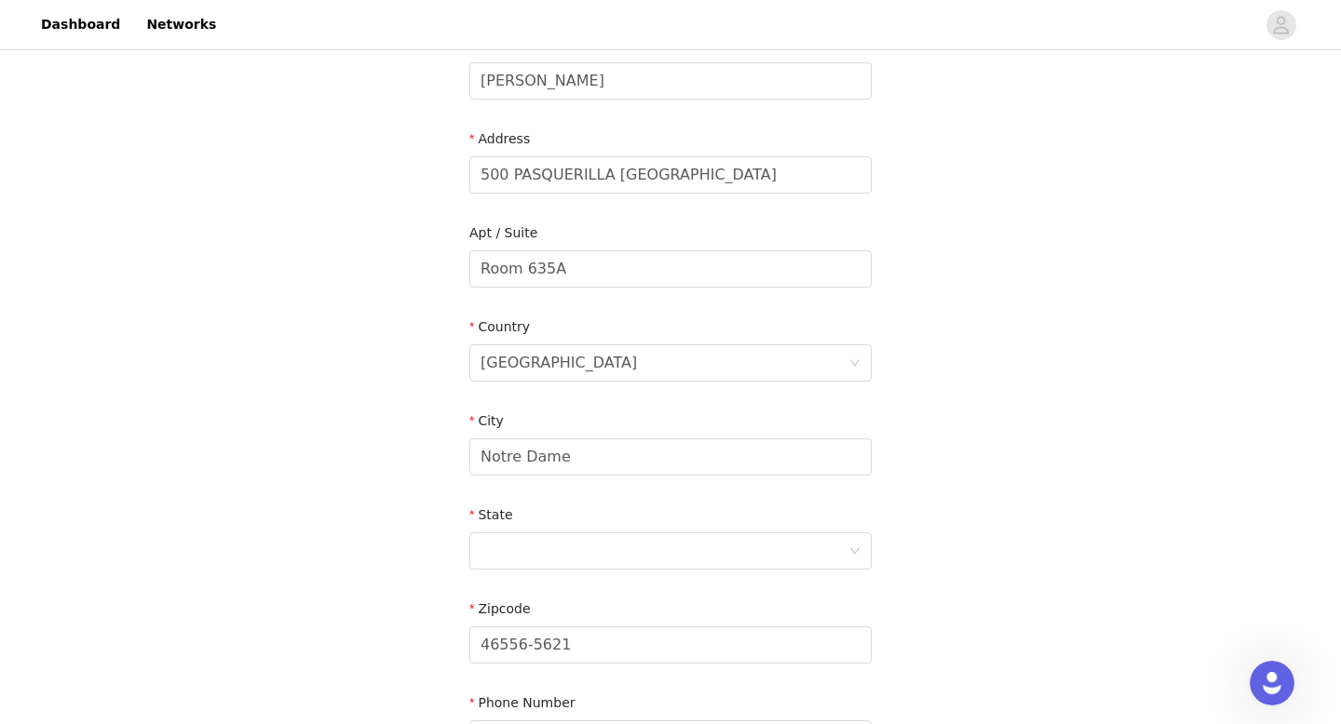
scroll to position [390, 0]
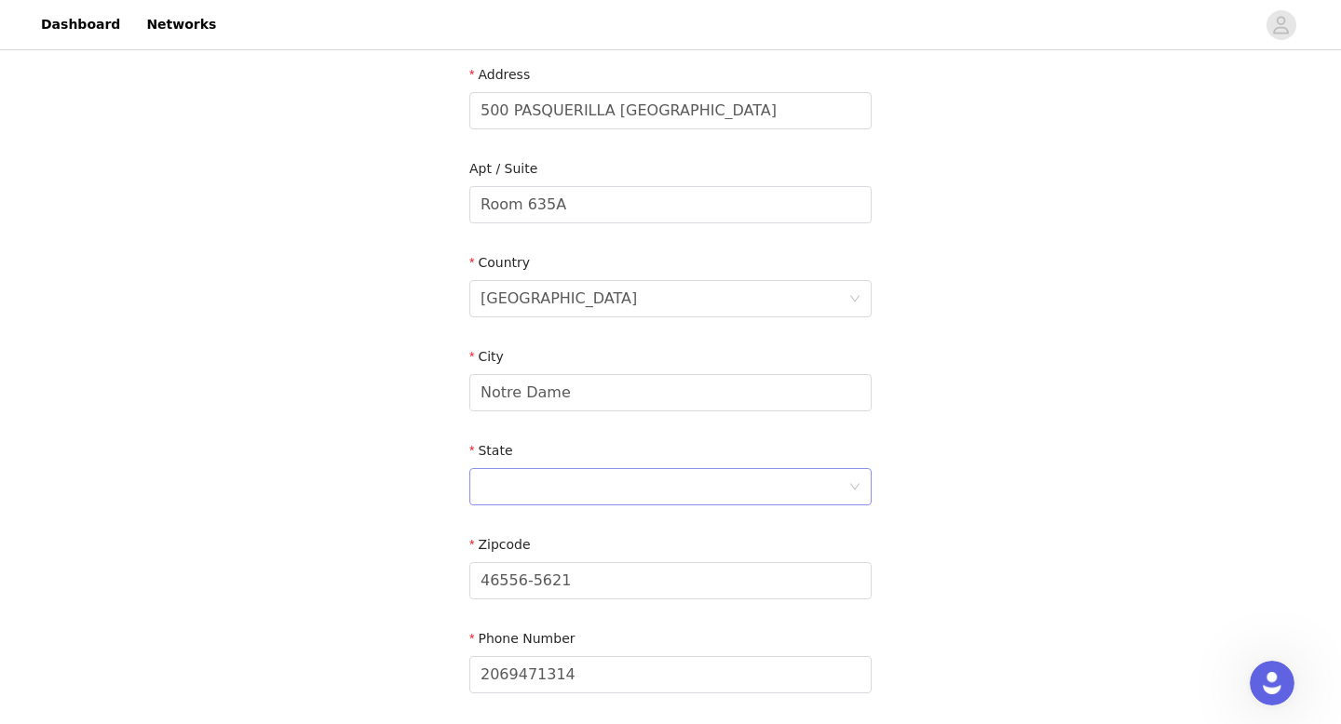
click at [524, 480] on div at bounding box center [664, 486] width 368 height 35
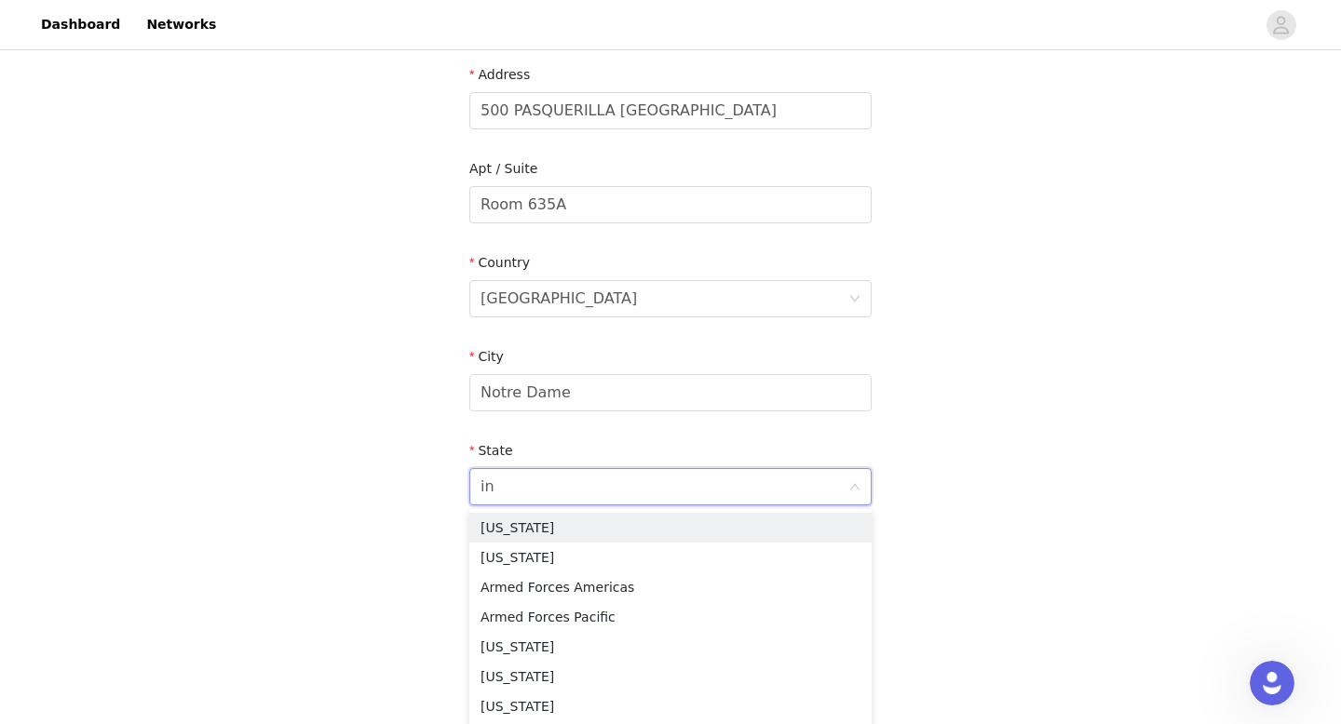
type input "ind"
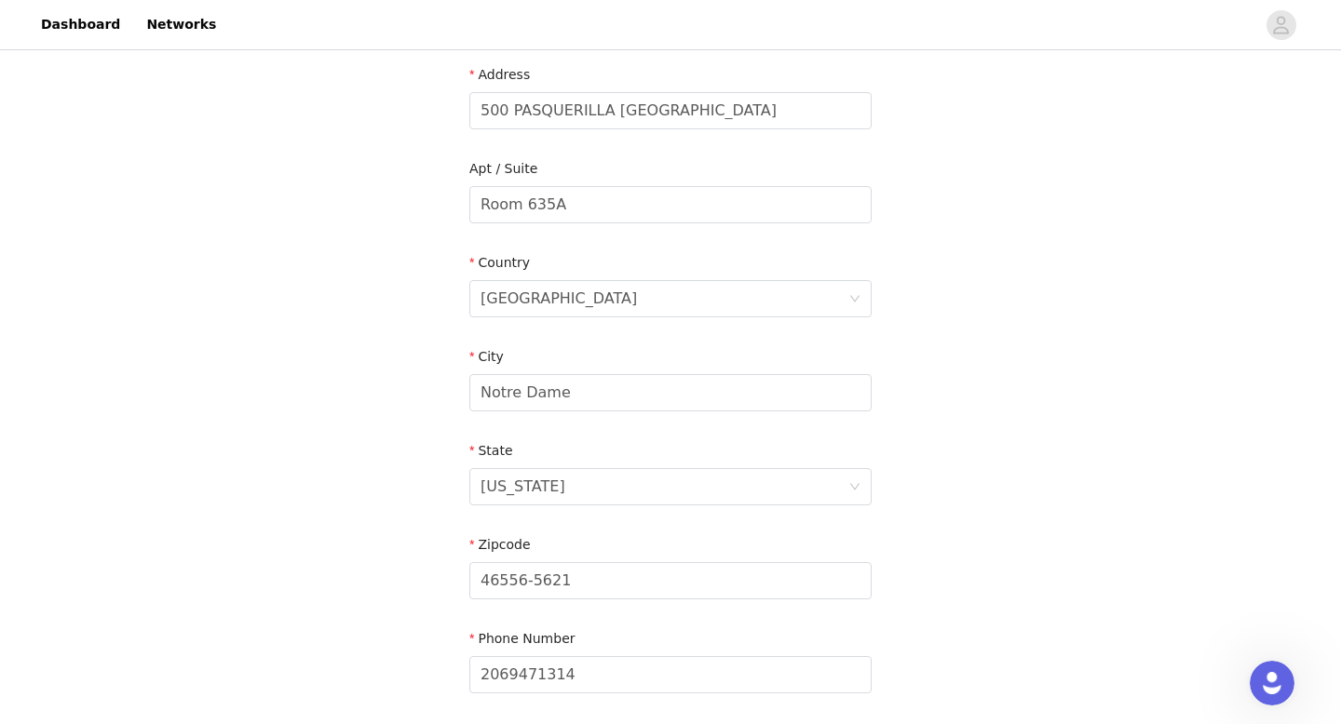
scroll to position [545, 0]
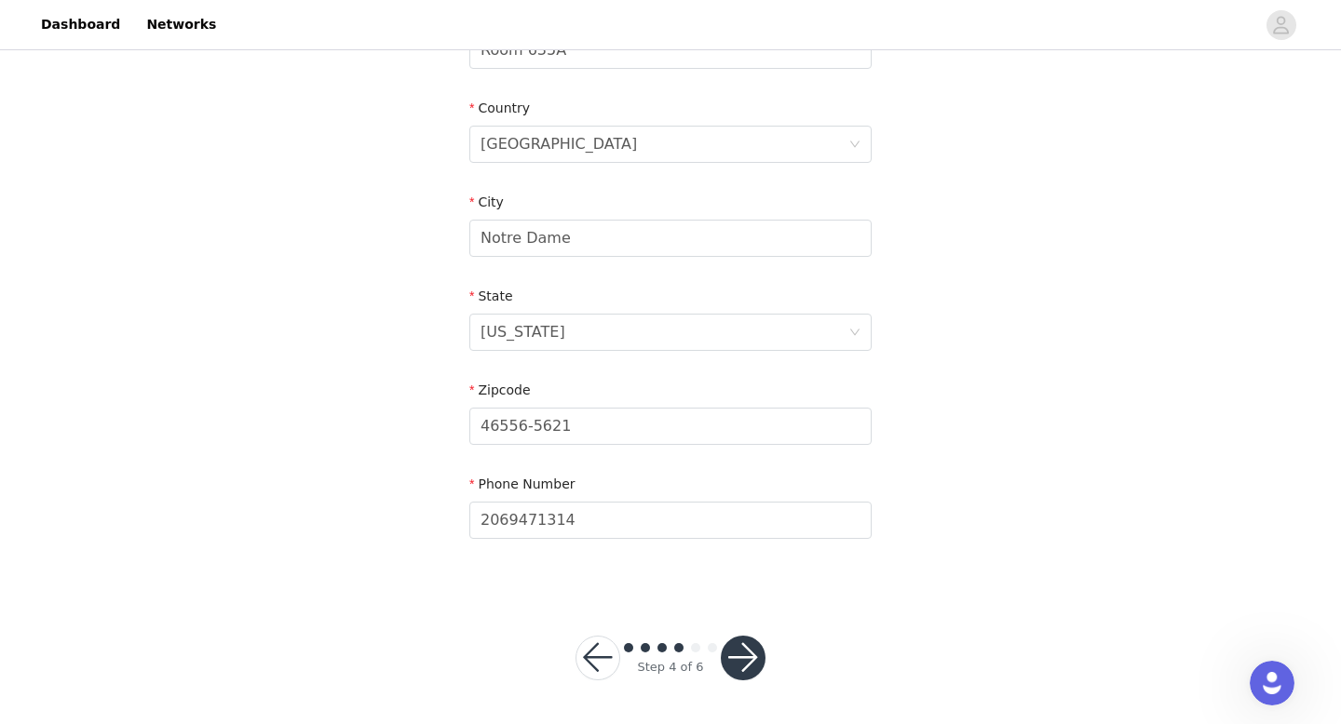
click at [747, 661] on button "button" at bounding box center [743, 658] width 45 height 45
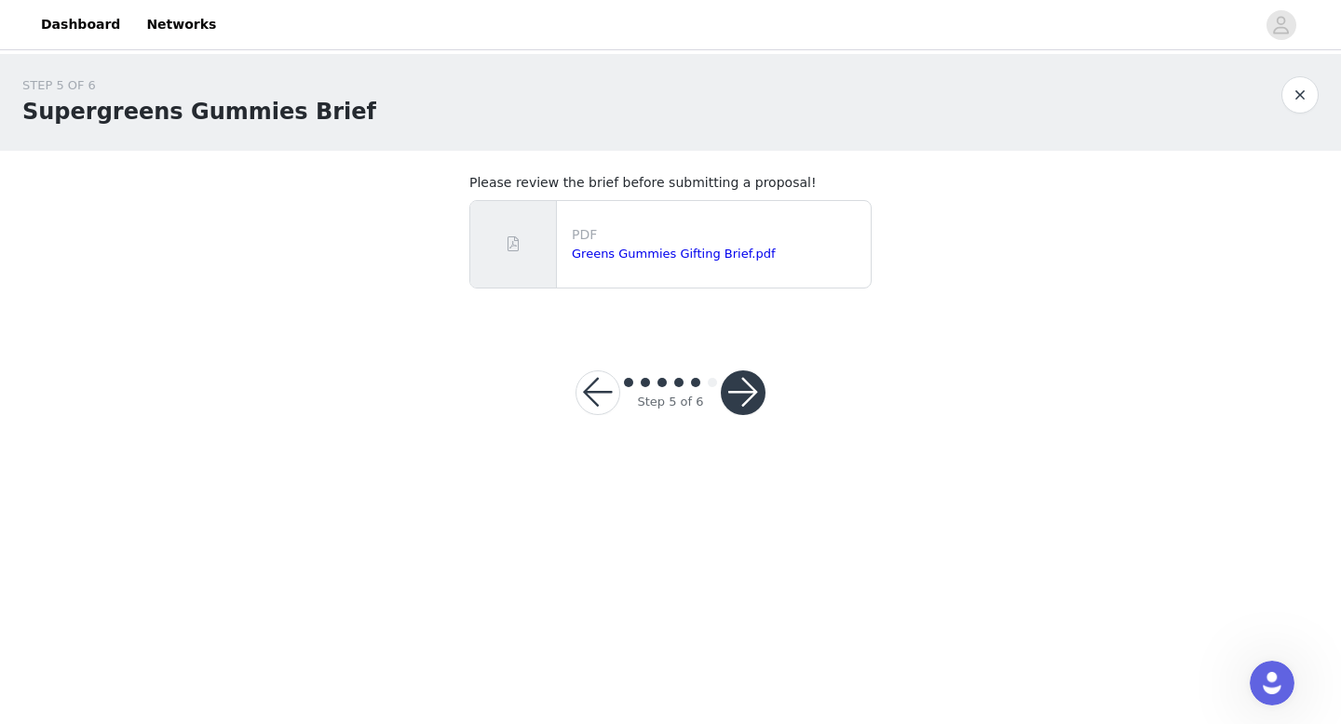
click at [738, 380] on button "button" at bounding box center [743, 393] width 45 height 45
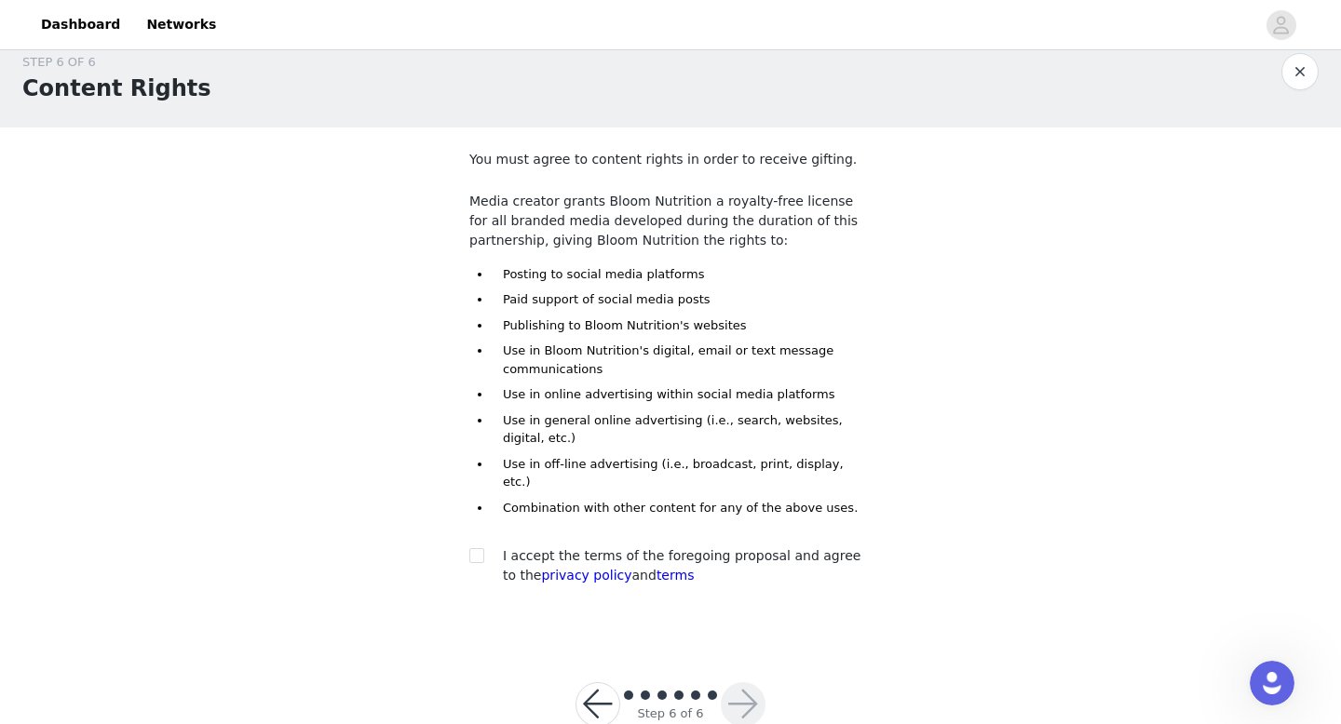
scroll to position [34, 0]
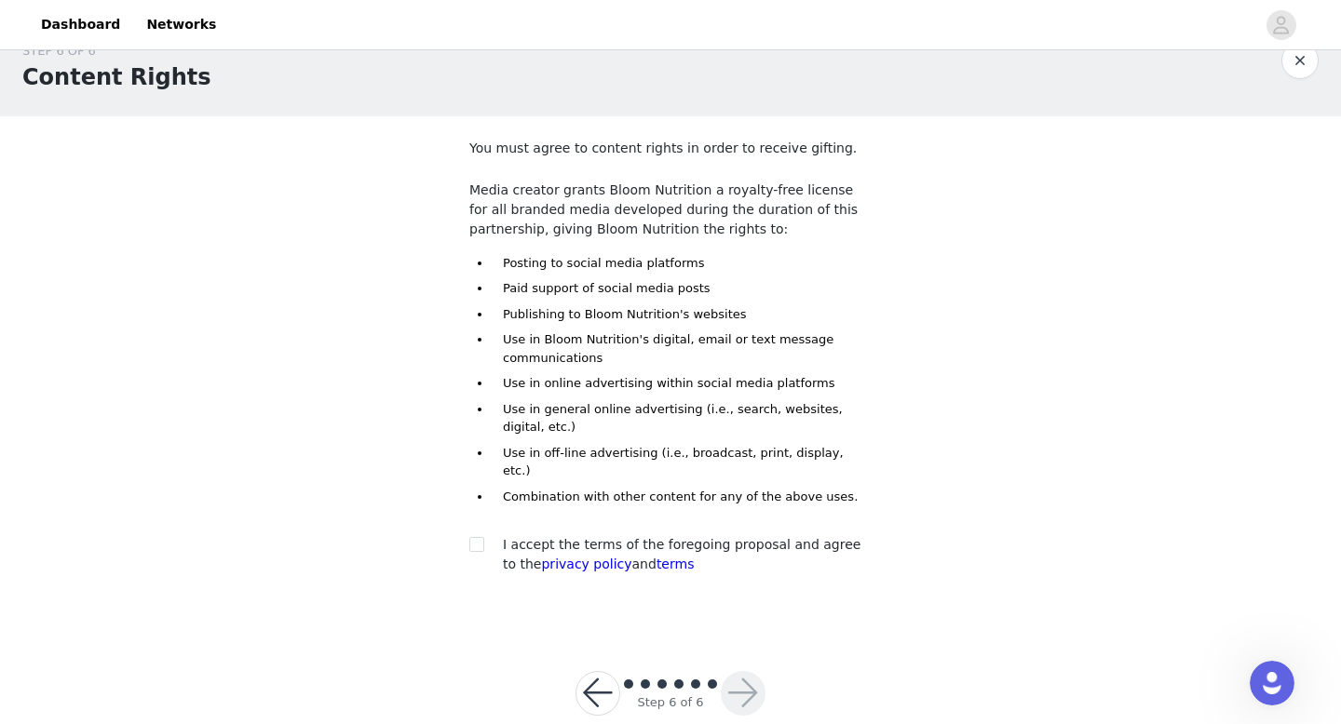
click at [595, 692] on button "button" at bounding box center [597, 693] width 45 height 45
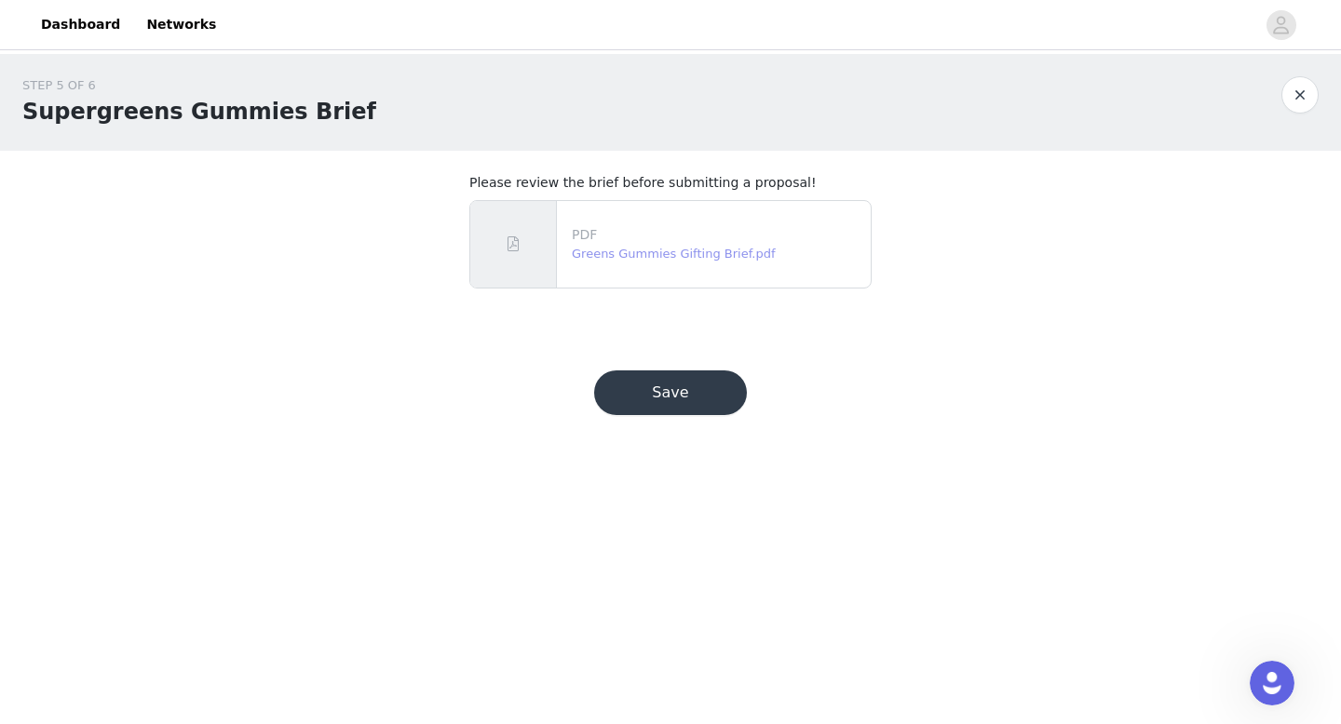
click at [681, 255] on link "Greens Gummies Gifting Brief.pdf" at bounding box center [674, 254] width 204 height 14
click at [700, 396] on button "Save" at bounding box center [670, 393] width 153 height 45
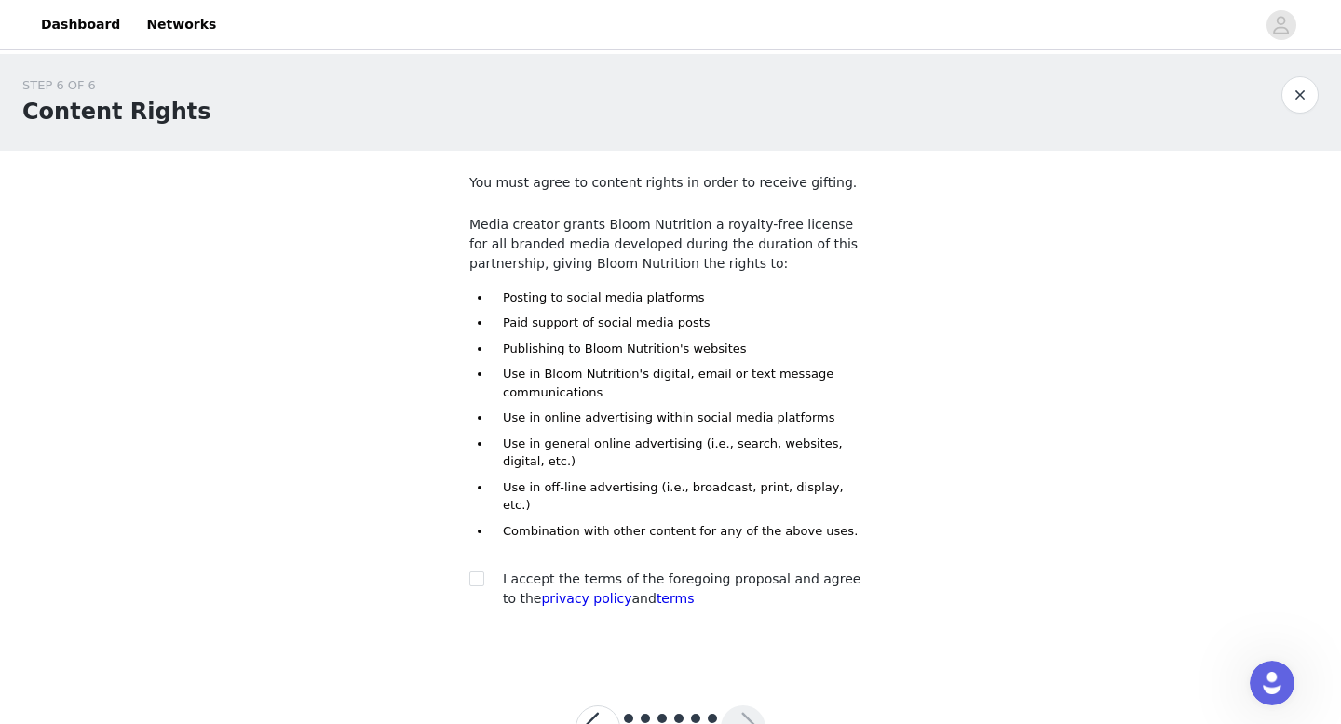
scroll to position [36, 0]
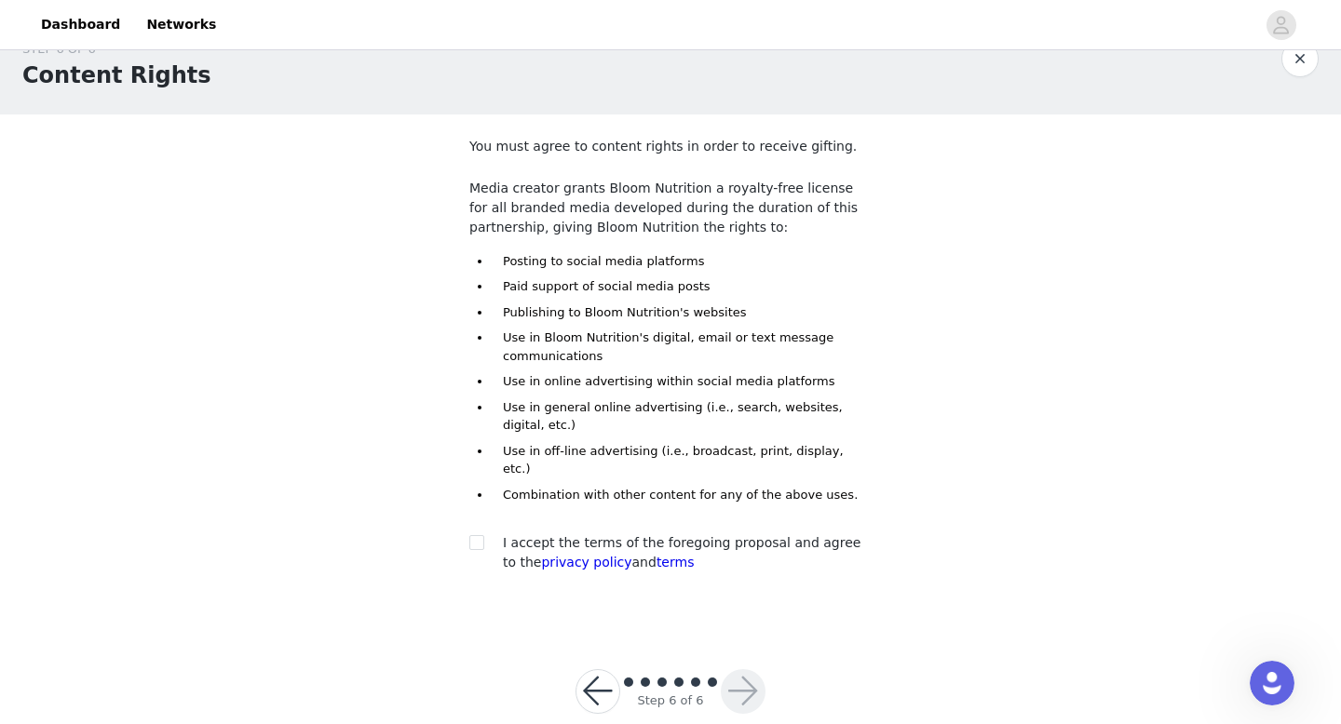
click at [493, 534] on div at bounding box center [482, 544] width 26 height 20
click at [469, 535] on input "checkbox" at bounding box center [475, 541] width 13 height 13
checkbox input "true"
click at [737, 670] on button "button" at bounding box center [743, 692] width 45 height 45
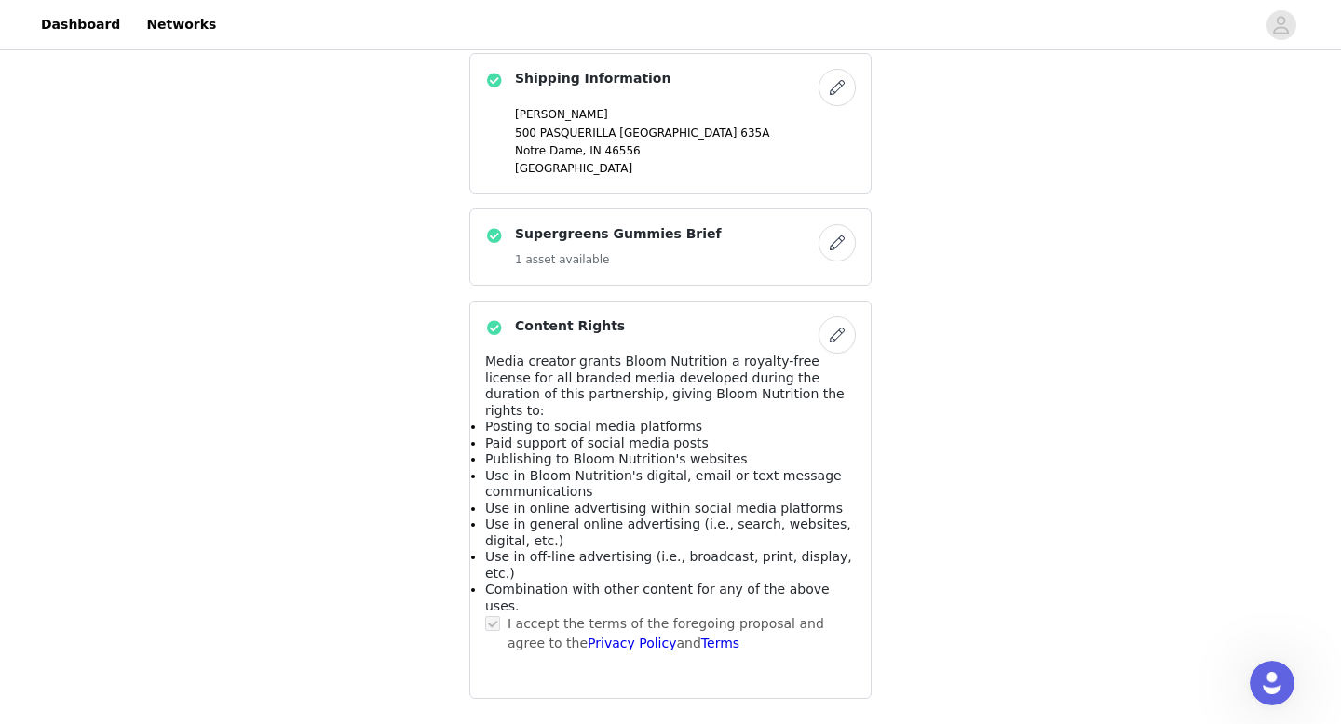
scroll to position [815, 0]
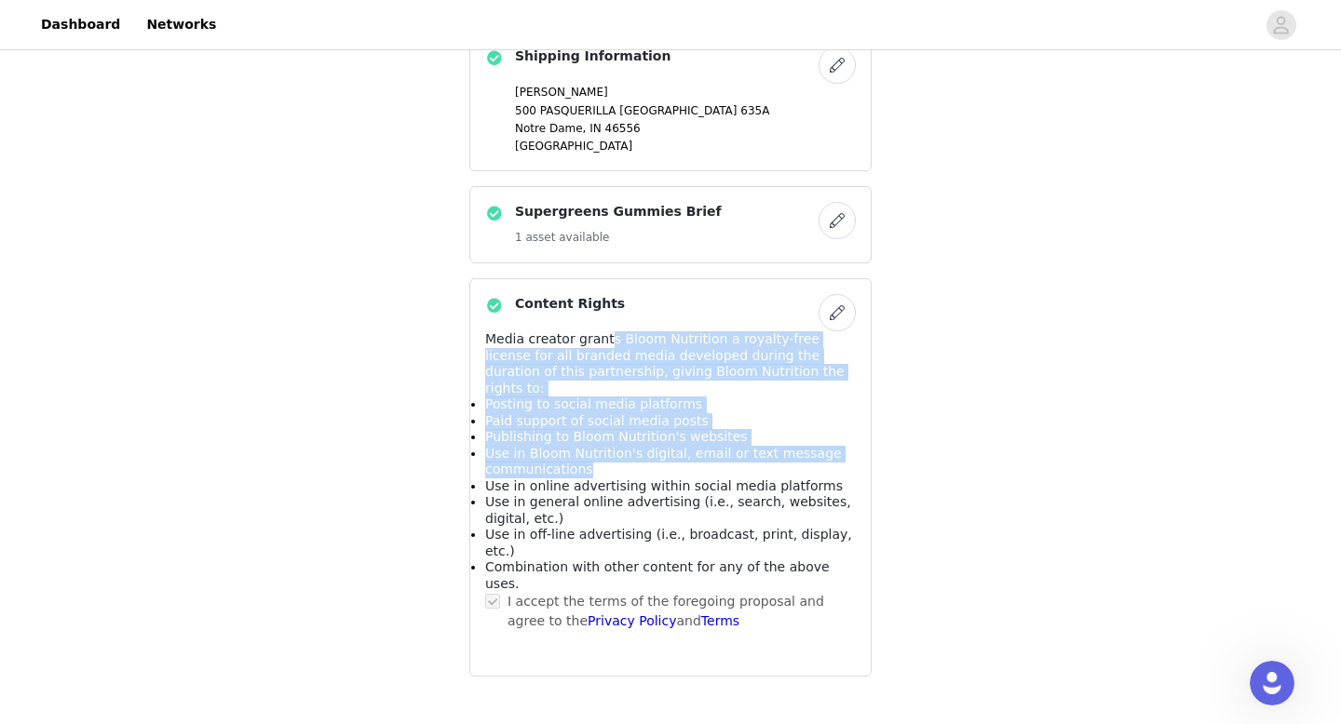
drag, startPoint x: 602, startPoint y: 342, endPoint x: 630, endPoint y: 455, distance: 117.2
click at [630, 455] on div "Media creator grants Bloom Nutrition a royalty-free license for all branded med…" at bounding box center [670, 462] width 371 height 261
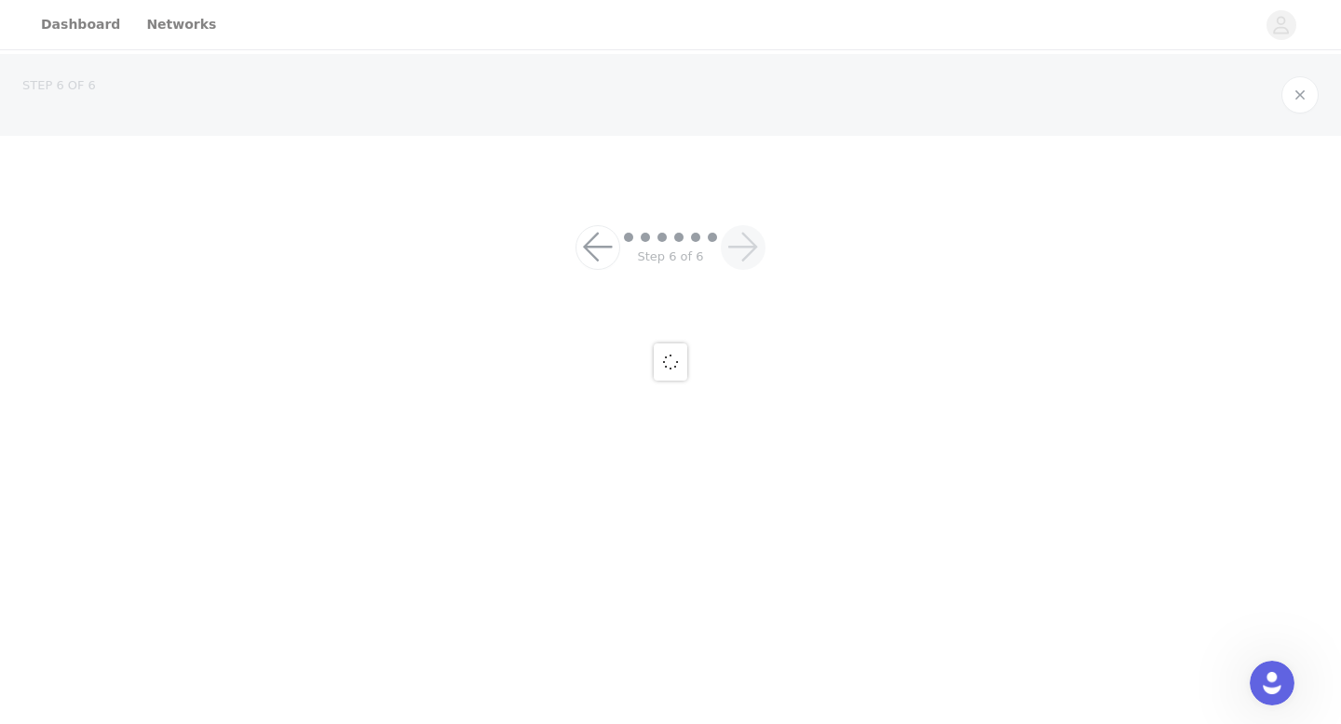
click at [629, 455] on div at bounding box center [670, 362] width 1341 height 724
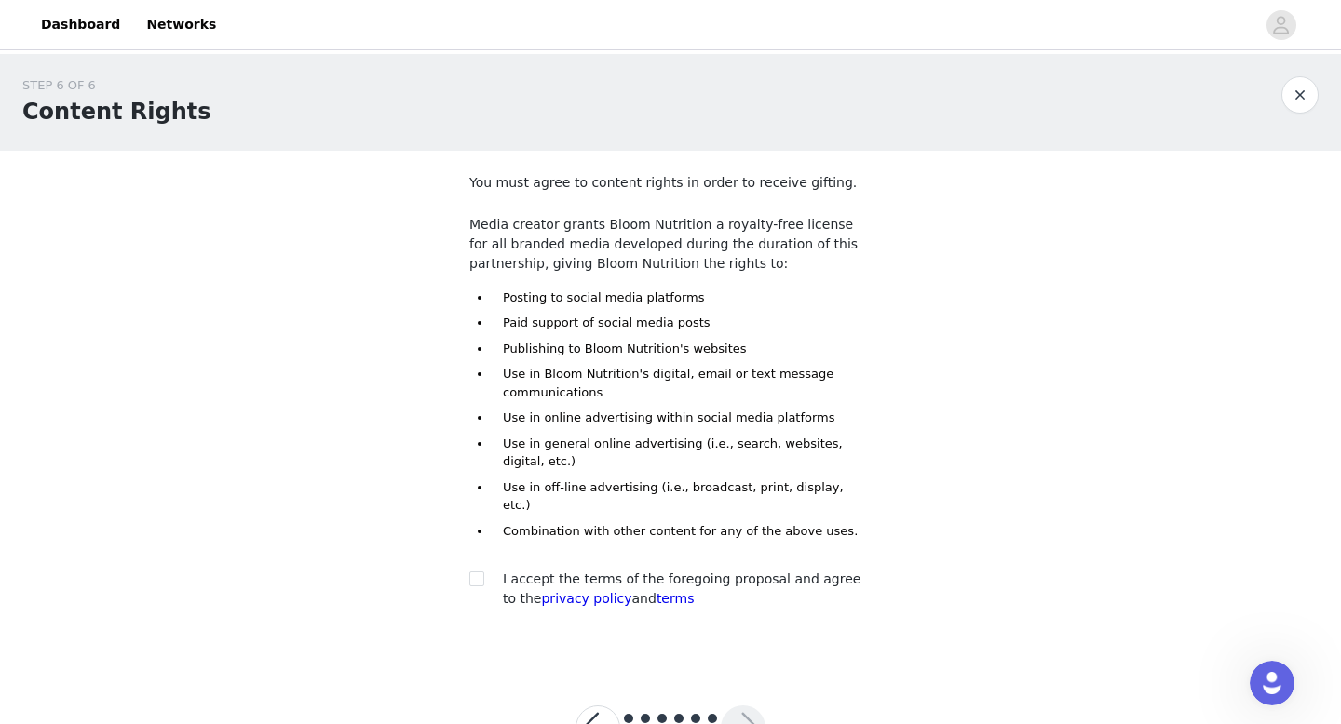
scroll to position [52, 0]
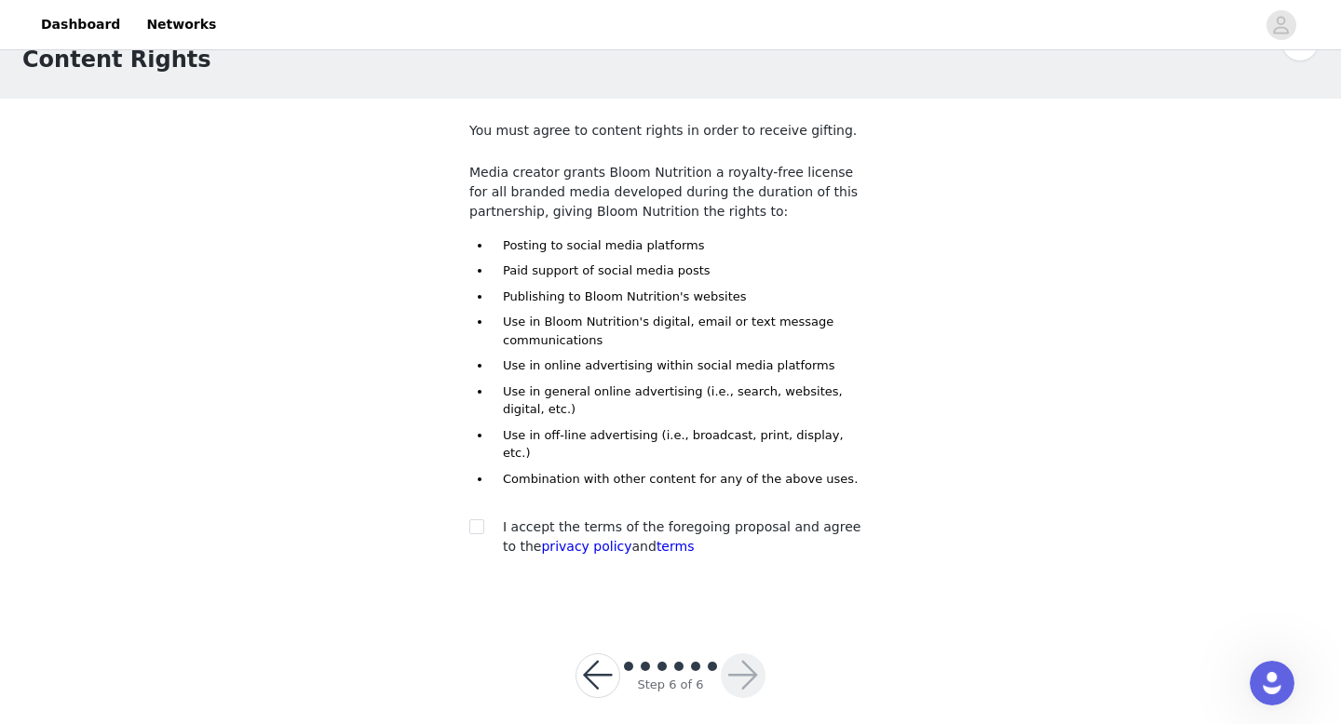
click at [491, 518] on div at bounding box center [482, 528] width 26 height 20
click at [480, 520] on input "checkbox" at bounding box center [475, 526] width 13 height 13
checkbox input "true"
click at [743, 659] on button "button" at bounding box center [743, 676] width 45 height 45
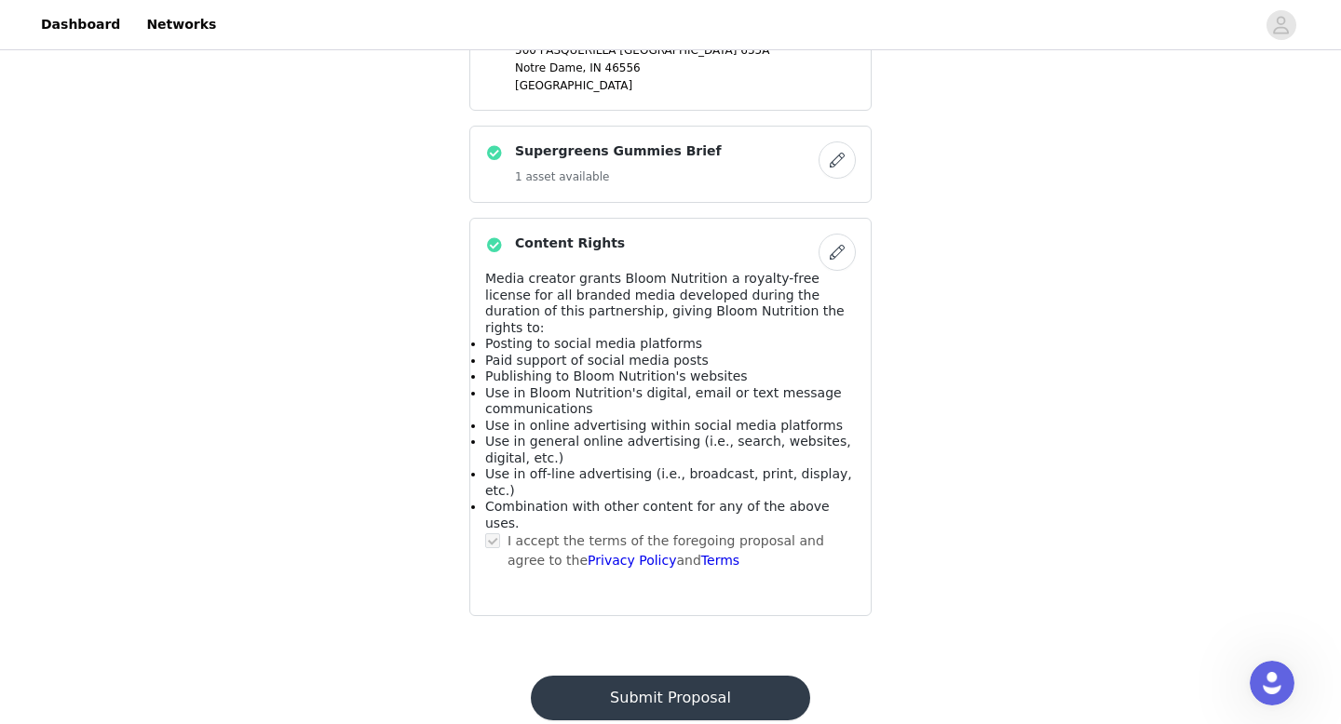
click at [686, 676] on button "Submit Proposal" at bounding box center [670, 698] width 278 height 45
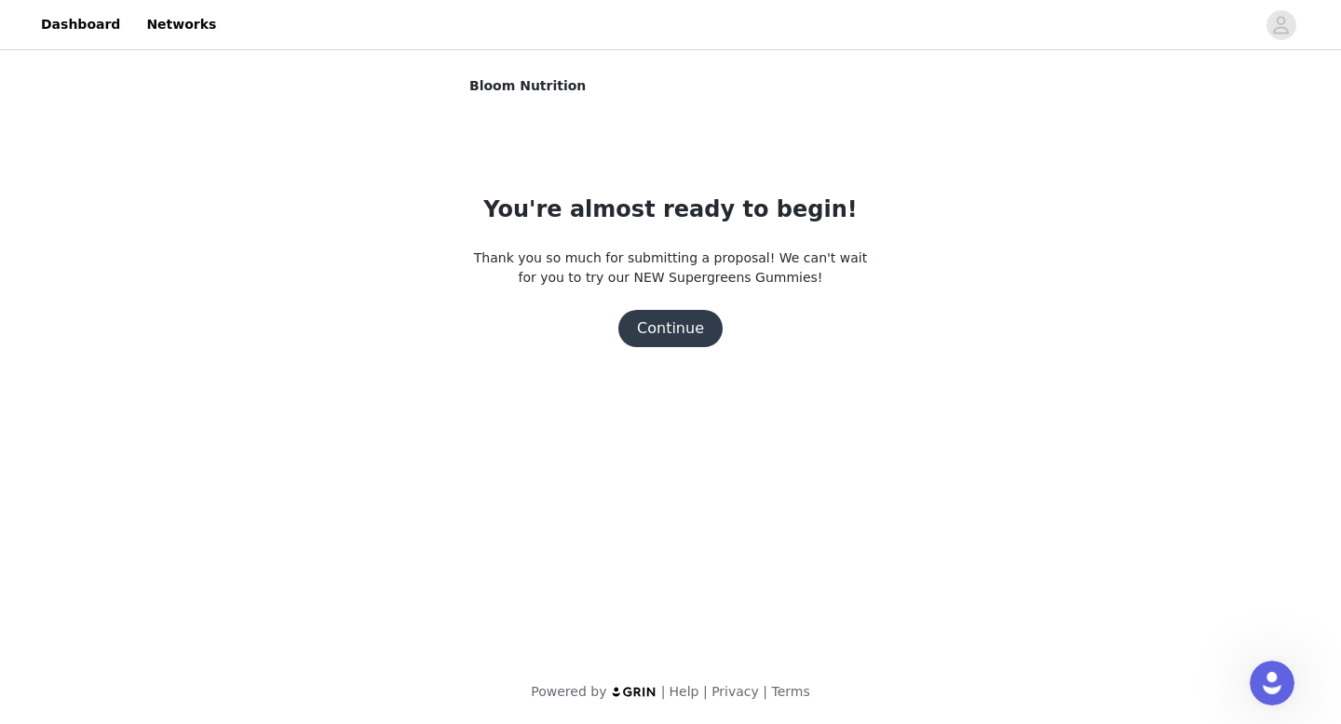
click at [695, 321] on button "Continue" at bounding box center [670, 328] width 104 height 37
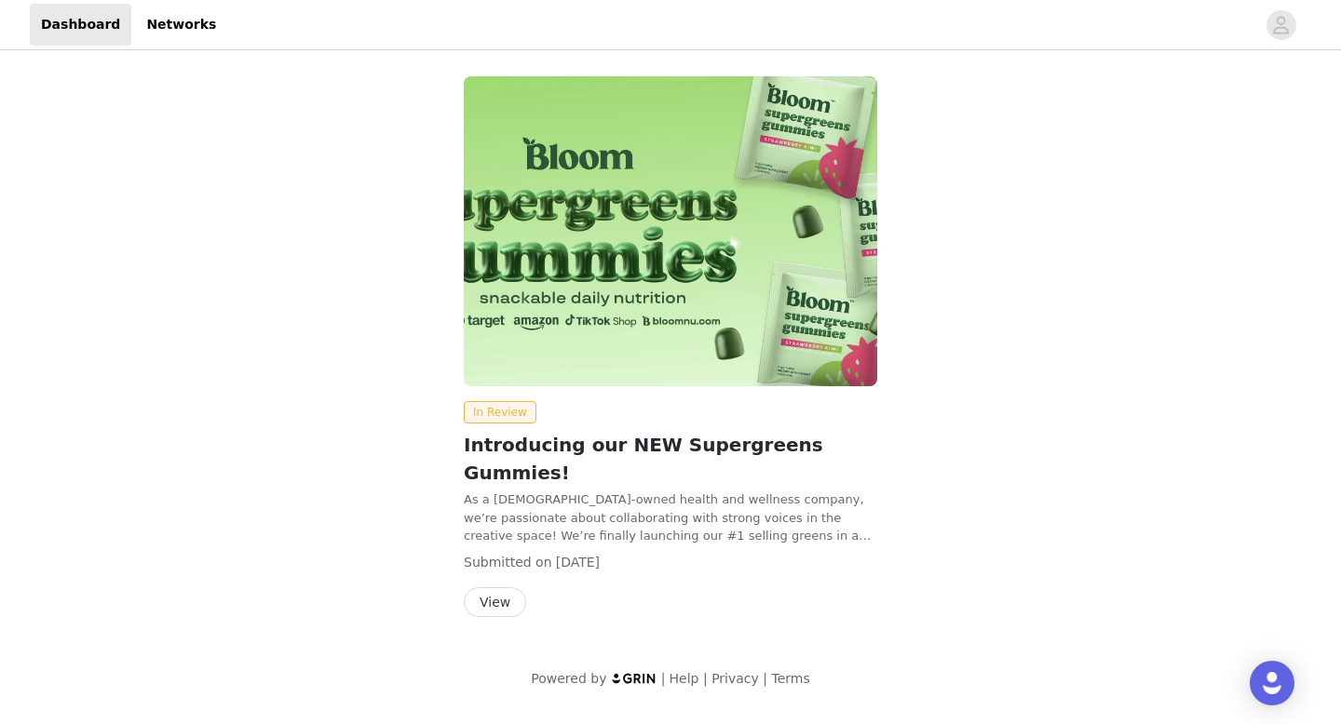
click at [675, 339] on img at bounding box center [670, 231] width 413 height 310
